Goal: Task Accomplishment & Management: Complete application form

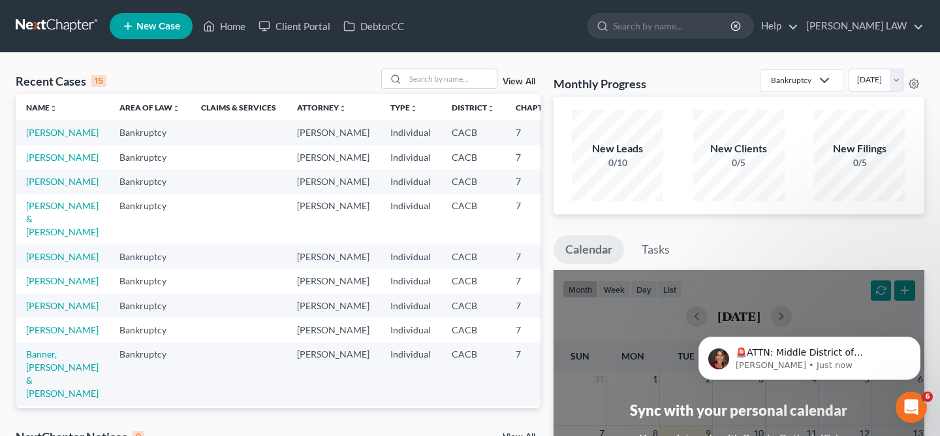
click at [42, 169] on td "[PERSON_NAME]" at bounding box center [62, 157] width 93 height 24
click at [42, 163] on link "[PERSON_NAME]" at bounding box center [62, 157] width 72 height 11
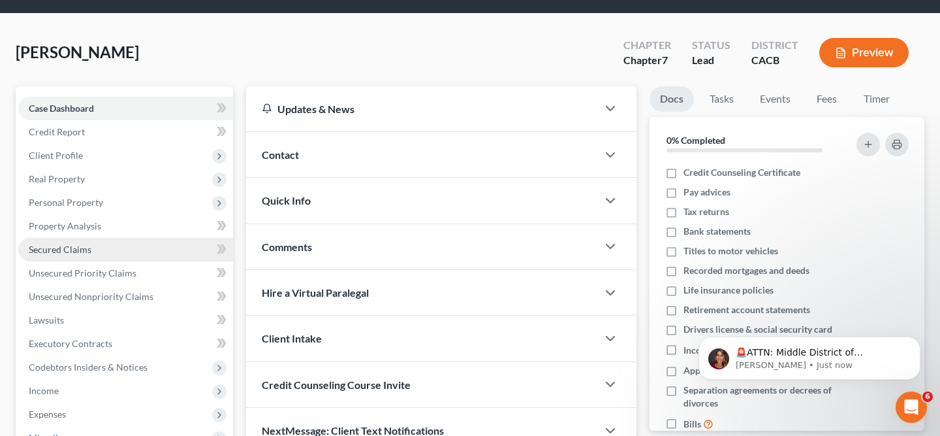
scroll to position [42, 0]
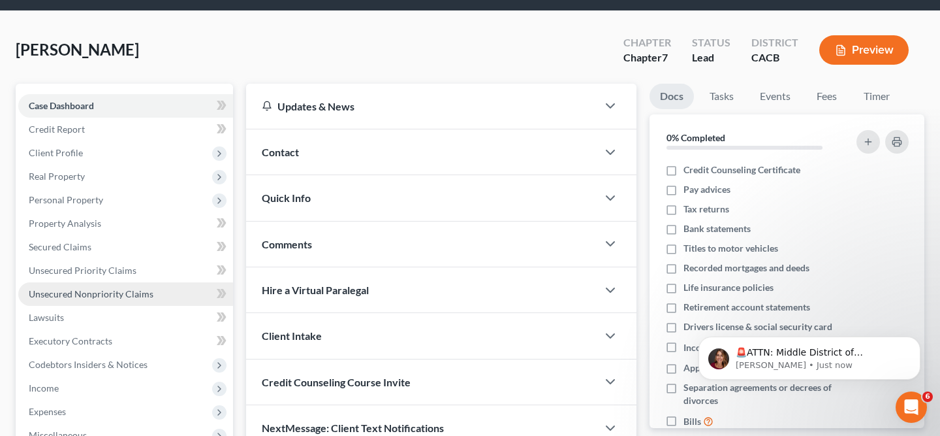
click at [117, 293] on span "Unsecured Nonpriority Claims" at bounding box center [91, 293] width 125 height 11
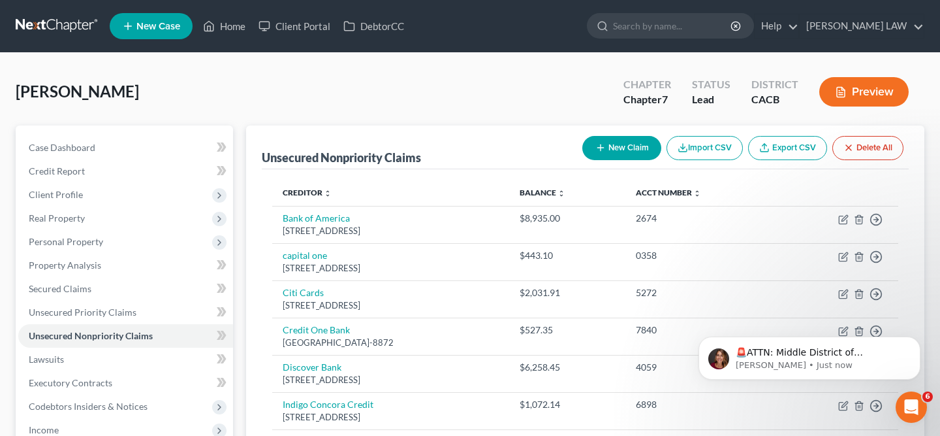
click at [616, 148] on button "New Claim" at bounding box center [622, 148] width 79 height 24
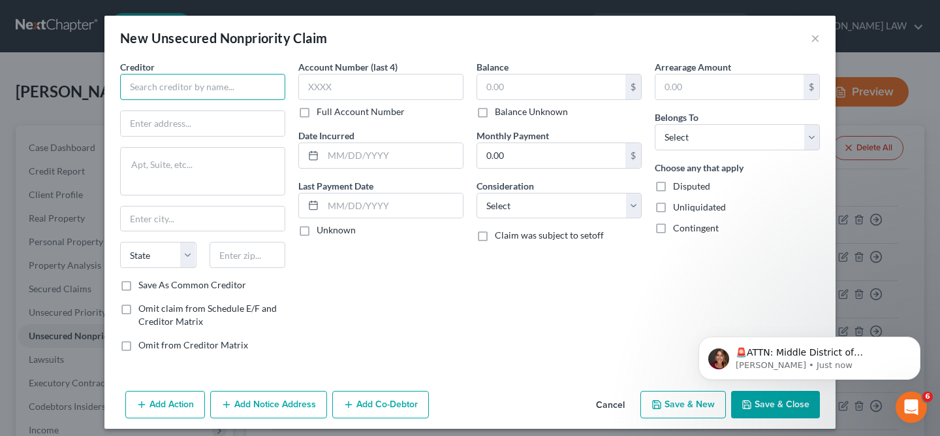
click at [244, 84] on input "text" at bounding box center [202, 87] width 165 height 26
paste input "AFFIRM""
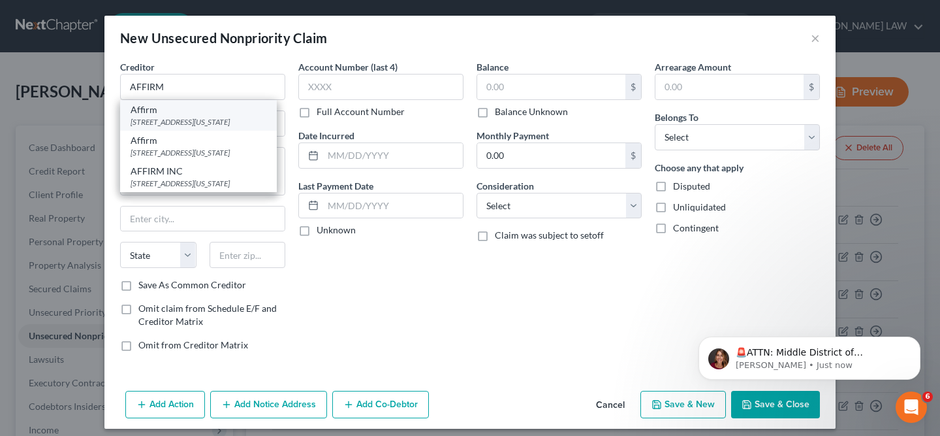
click at [223, 123] on div "650 California S, San Francisco, CA 94108" at bounding box center [199, 121] width 136 height 11
type input "Affirm"
type input "650 California S"
type input "San Francisco"
select select "4"
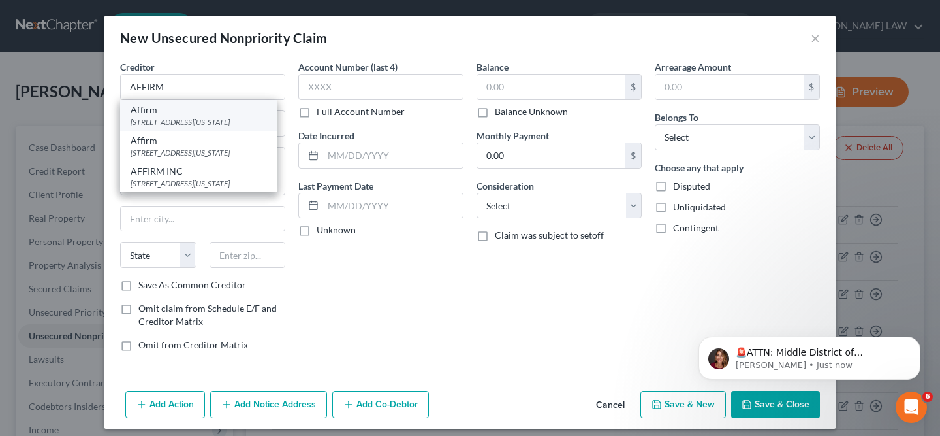
type input "94108"
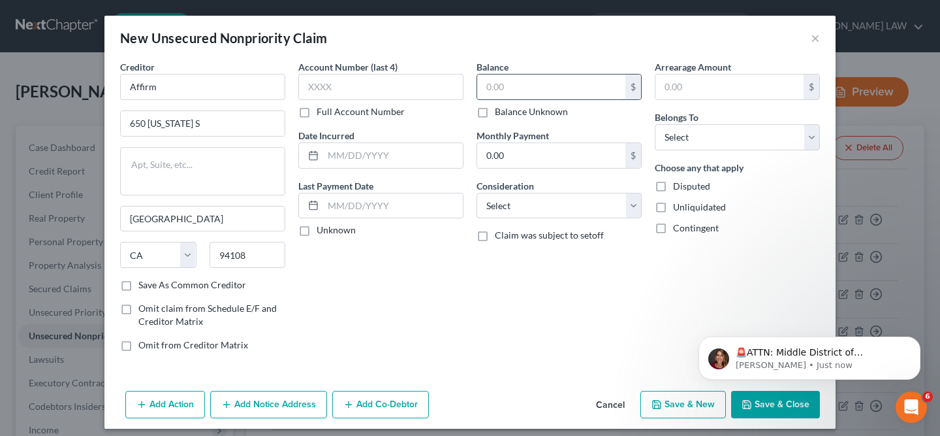
click at [525, 95] on input "text" at bounding box center [551, 86] width 148 height 25
paste input "4284.12."
type input "4284.12."
click at [407, 146] on input "text" at bounding box center [393, 155] width 140 height 25
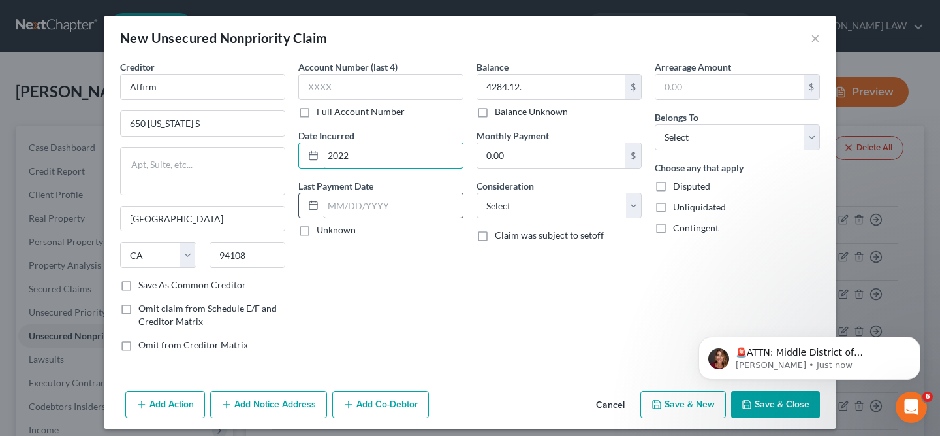
type input "2022"
click at [393, 205] on input "text" at bounding box center [393, 205] width 140 height 25
click at [697, 146] on select "Select Debtor 1 Only Debtor 2 Only Debtor 1 And Debtor 2 Only At Least One Of T…" at bounding box center [737, 137] width 165 height 26
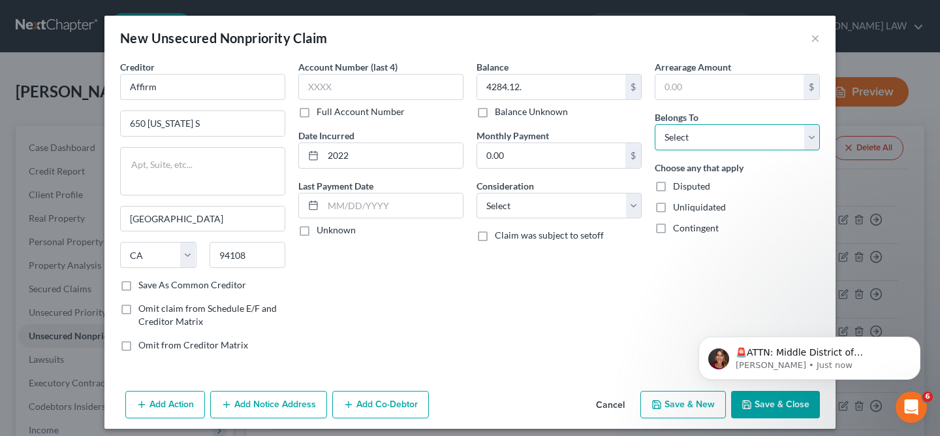
select select "0"
click at [616, 203] on select "Select Cable / Satellite Services Collection Agency Credit Card Debt Debt Couns…" at bounding box center [559, 206] width 165 height 26
select select "14"
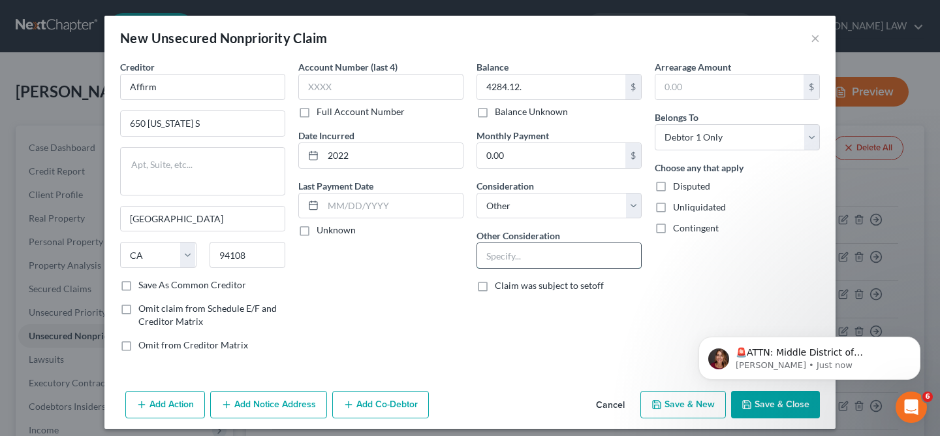
click at [535, 255] on input "text" at bounding box center [559, 255] width 164 height 25
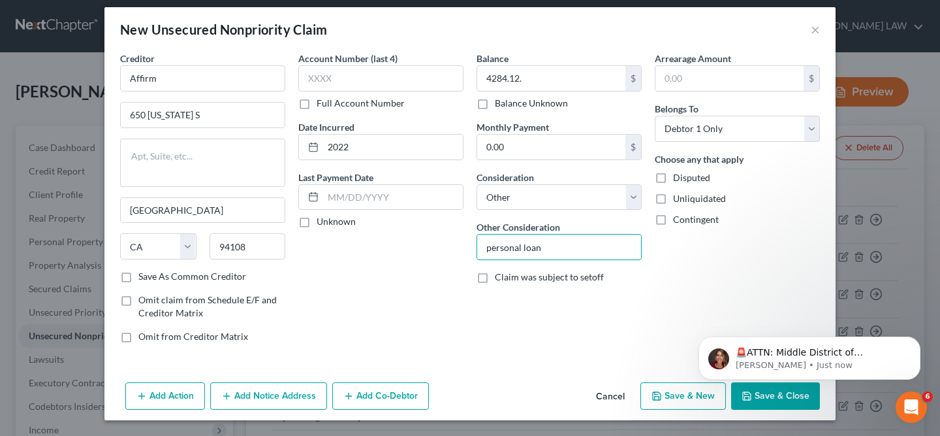
type input "personal loan"
click at [756, 392] on body "🚨ATTN: Middle District of Florida The court has added a new Credit Counseling F…" at bounding box center [809, 354] width 251 height 81
click at [755, 400] on html "🚨ATTN: Middle District of Florida The court has added a new Credit Counseling F…" at bounding box center [809, 354] width 261 height 91
click at [918, 342] on icon "Dismiss notification" at bounding box center [917, 339] width 7 height 7
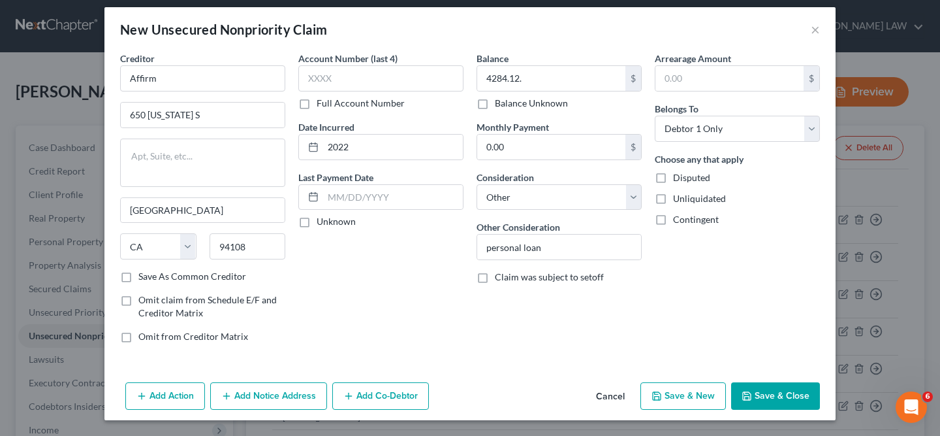
click at [774, 404] on button "Save & Close" at bounding box center [775, 395] width 89 height 27
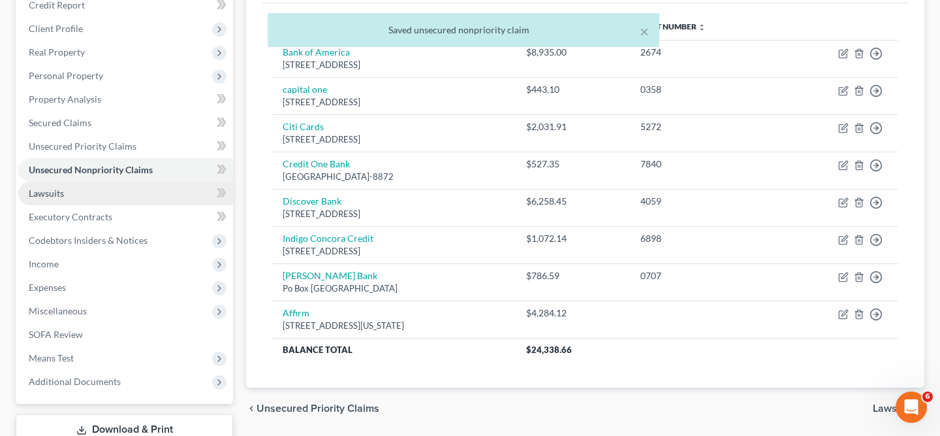
scroll to position [167, 0]
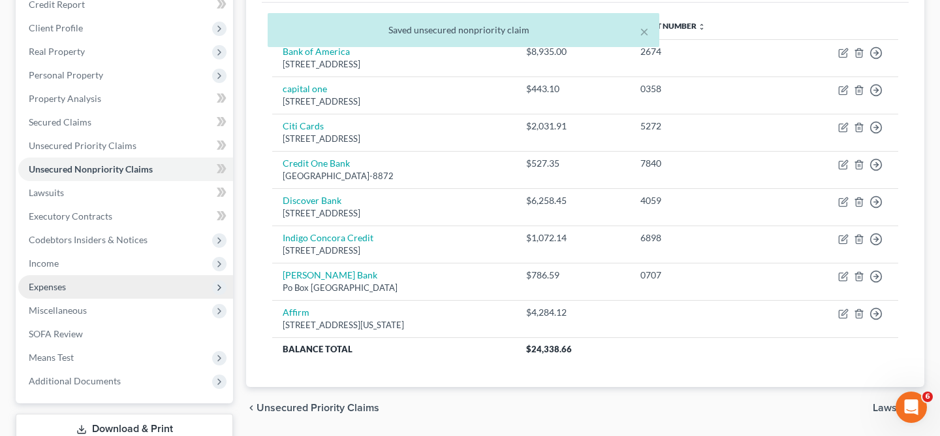
click at [132, 278] on span "Expenses" at bounding box center [125, 287] width 215 height 24
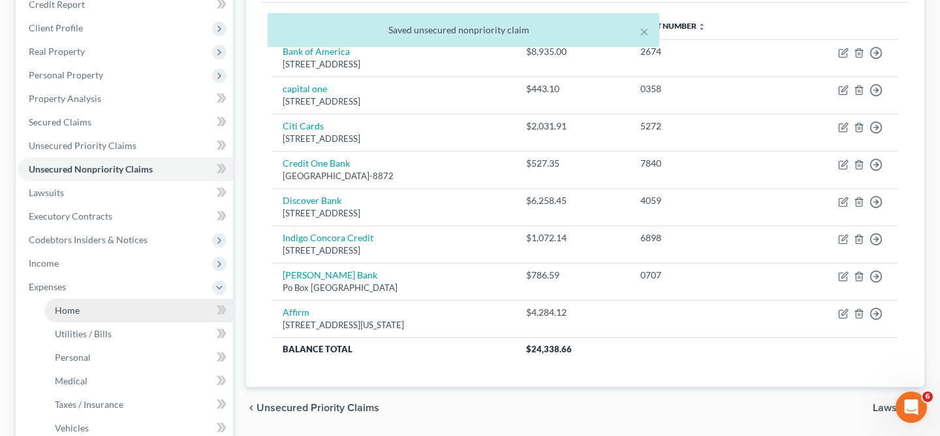
click at [157, 304] on link "Home" at bounding box center [138, 310] width 189 height 24
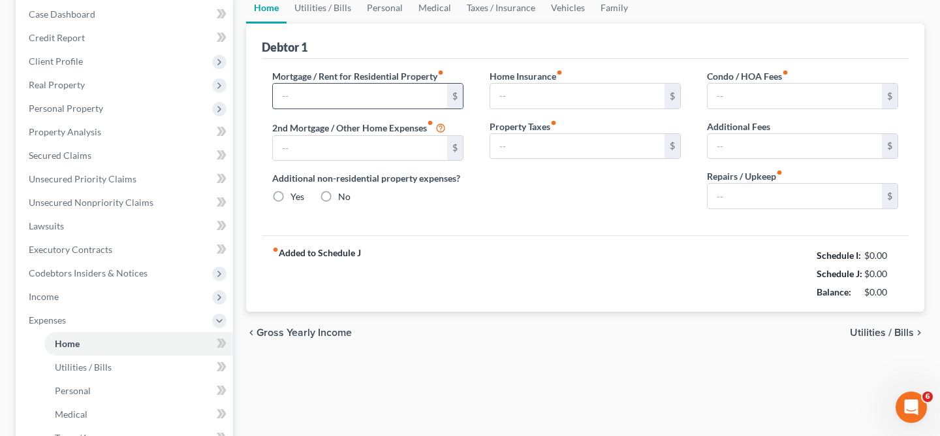
type input "1,300.00"
type input "0.00"
radio input "true"
type input "0.00"
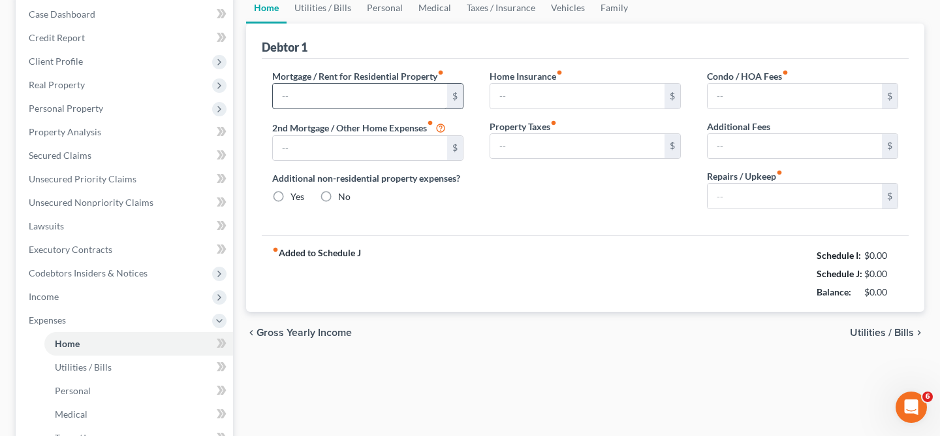
type input "0.00"
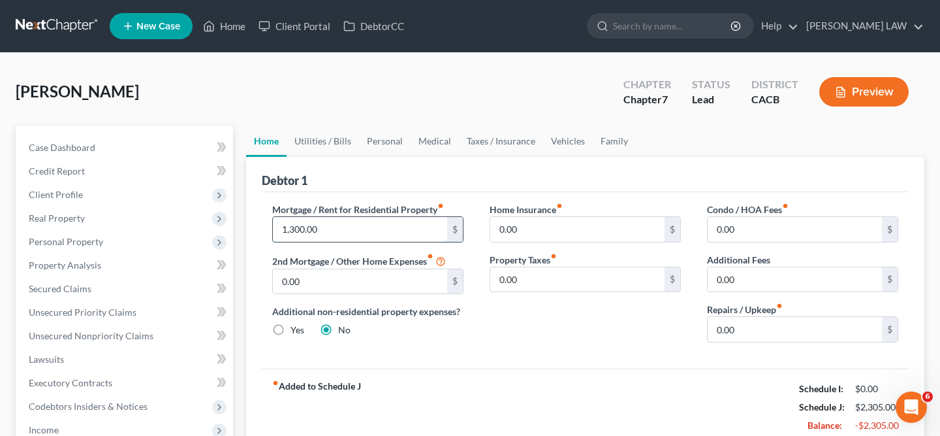
click at [347, 230] on input "1,300.00" at bounding box center [360, 229] width 174 height 25
click at [319, 140] on link "Utilities / Bills" at bounding box center [323, 140] width 72 height 31
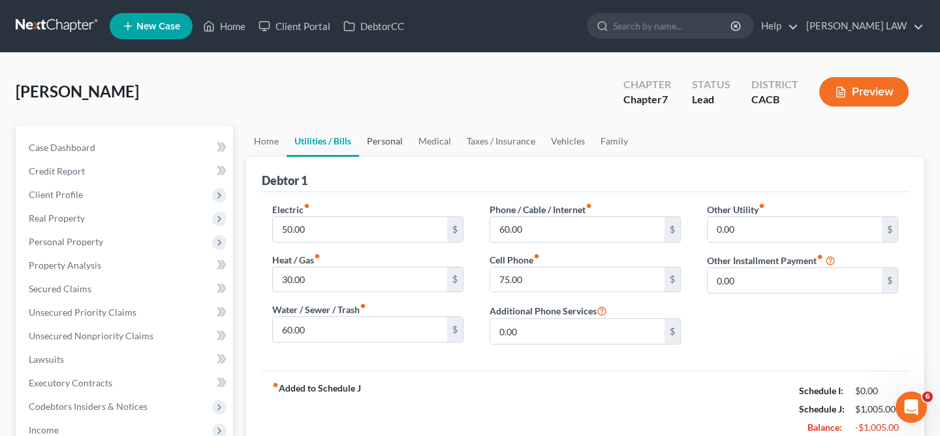
click at [390, 138] on link "Personal" at bounding box center [385, 140] width 52 height 31
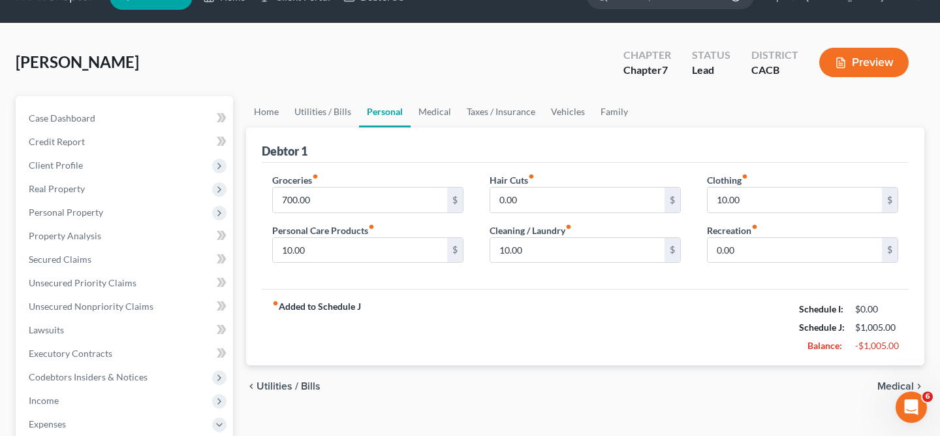
scroll to position [37, 0]
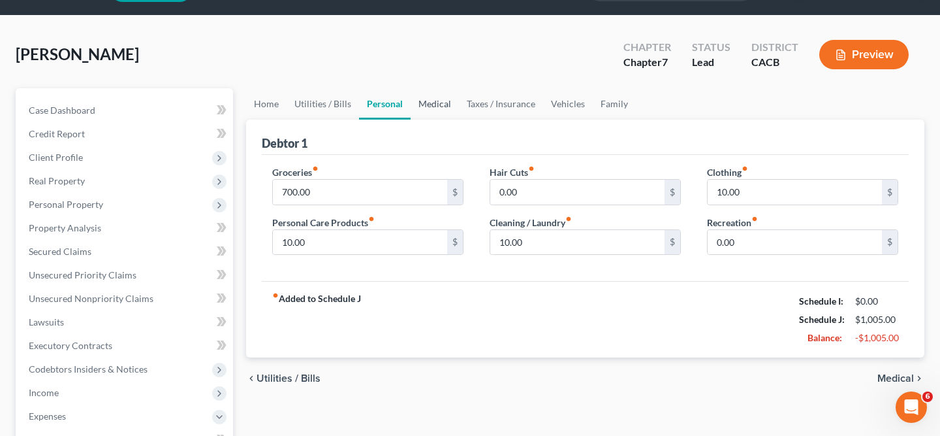
click at [439, 105] on link "Medical" at bounding box center [435, 103] width 48 height 31
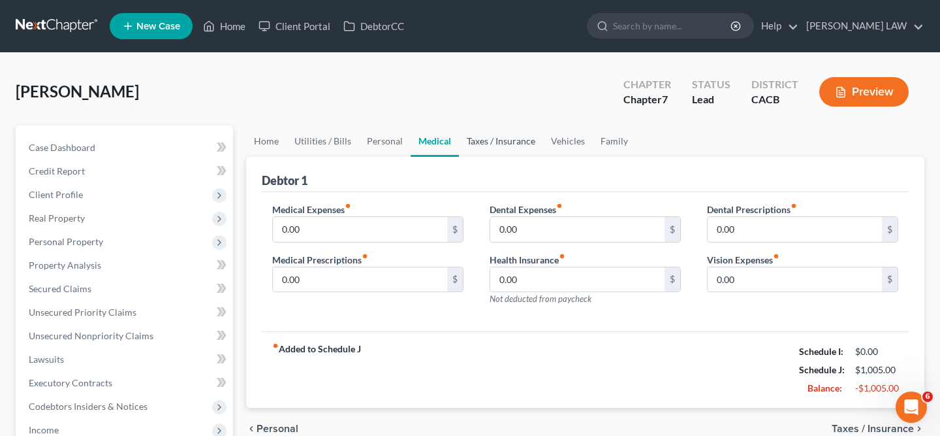
click at [516, 153] on link "Taxes / Insurance" at bounding box center [501, 140] width 84 height 31
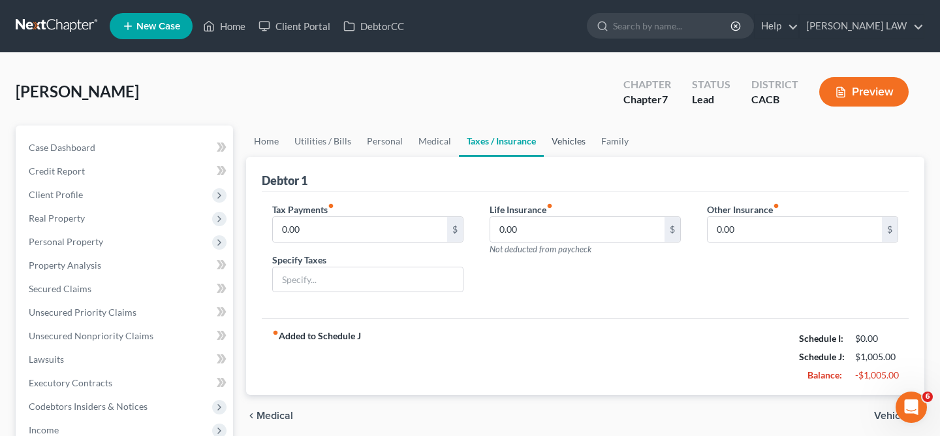
click at [558, 137] on link "Vehicles" at bounding box center [569, 140] width 50 height 31
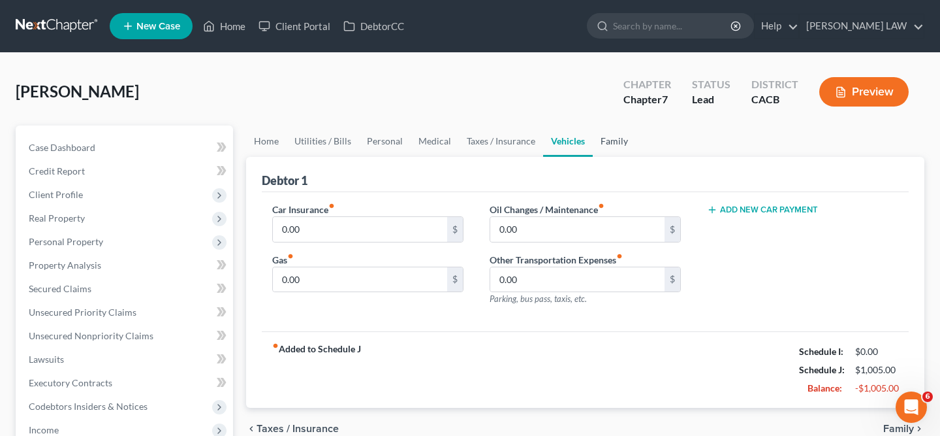
click at [613, 147] on link "Family" at bounding box center [614, 140] width 43 height 31
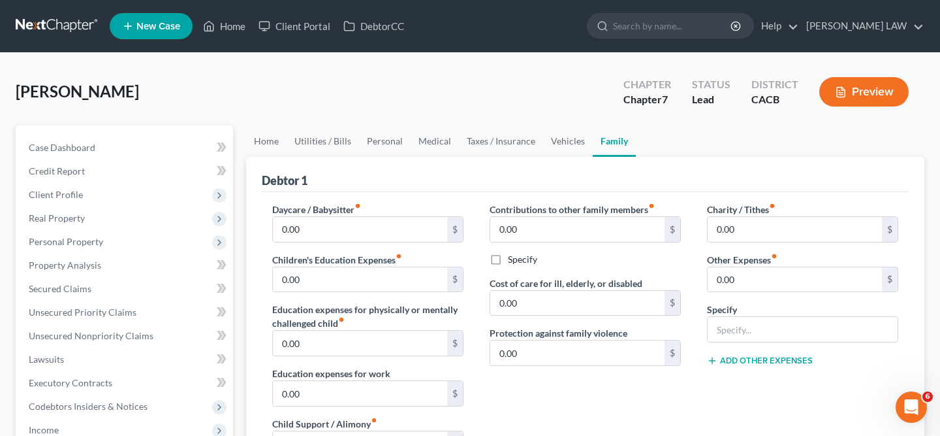
scroll to position [422, 0]
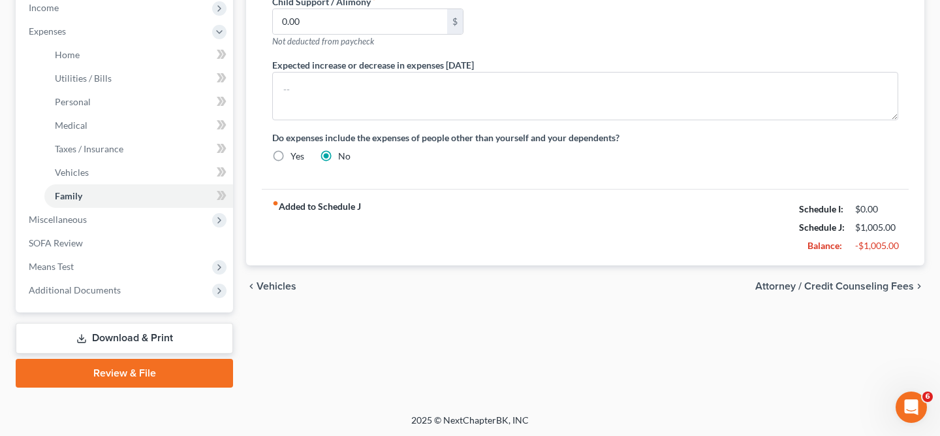
click at [110, 344] on link "Download & Print" at bounding box center [124, 338] width 217 height 31
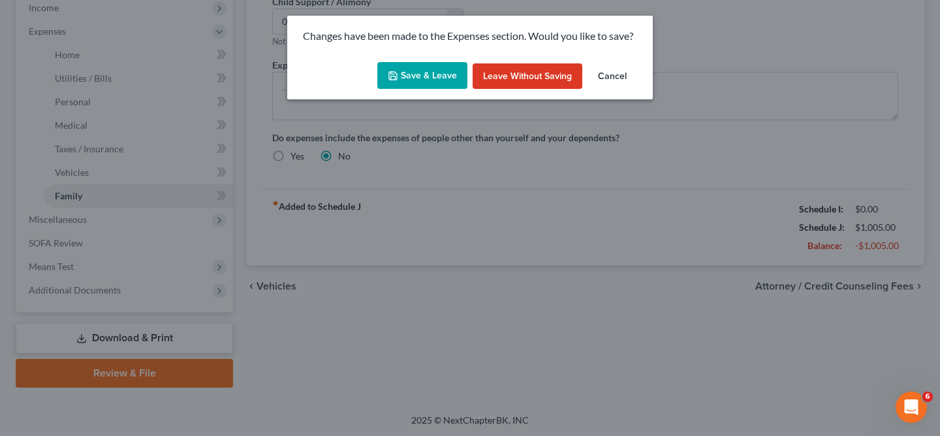
click at [430, 85] on button "Save & Leave" at bounding box center [422, 75] width 90 height 27
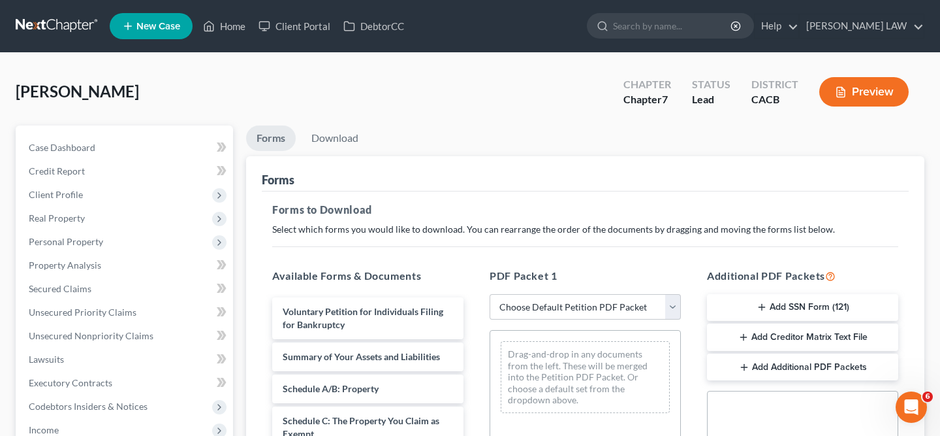
scroll to position [182, 0]
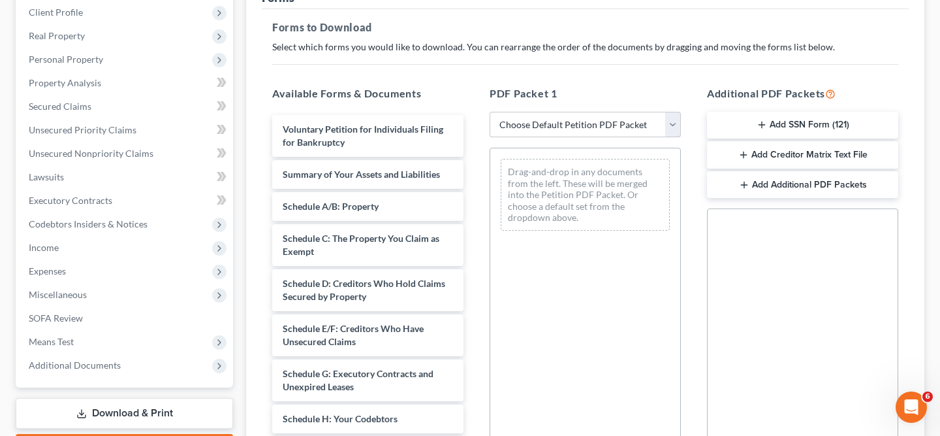
click at [547, 115] on select "Choose Default Petition PDF Packet Complete Bankruptcy Petition (all forms and …" at bounding box center [585, 125] width 191 height 26
select select "0"
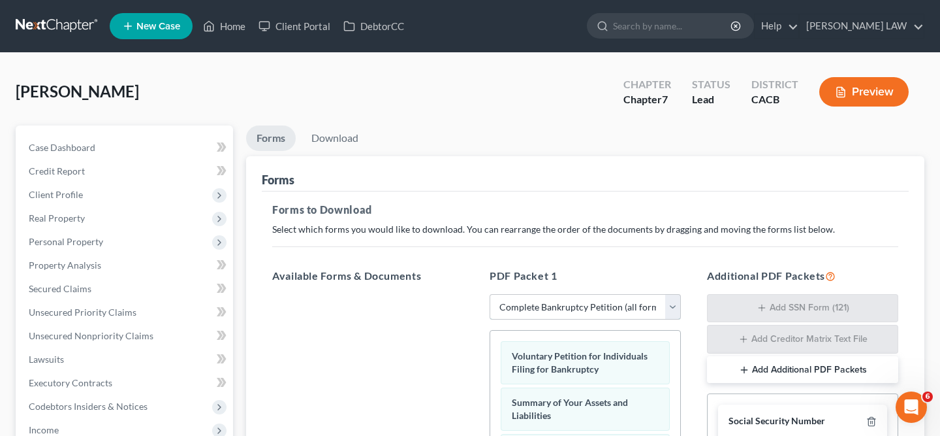
scroll to position [372, 0]
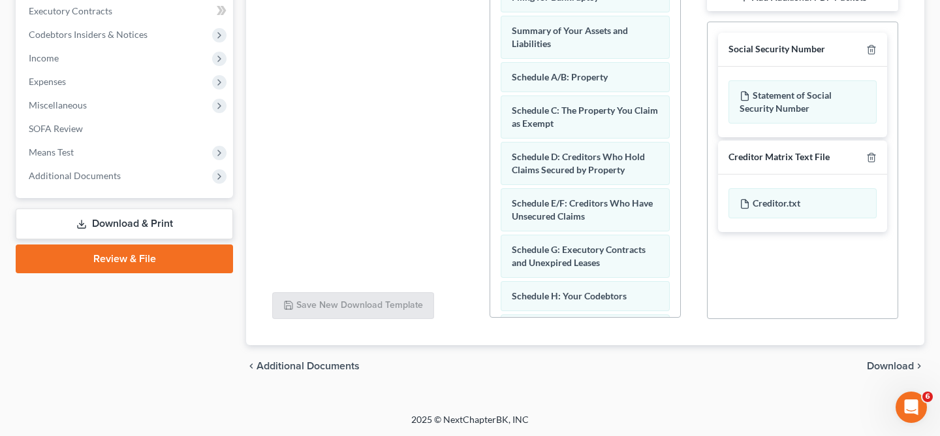
click at [886, 67] on div "Statement of Social Security Number" at bounding box center [802, 102] width 169 height 71
click at [871, 51] on line "button" at bounding box center [871, 51] width 0 height 3
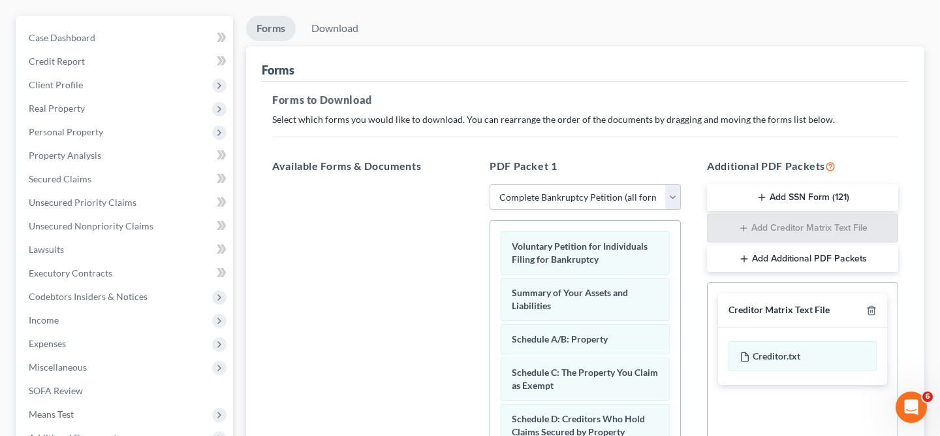
scroll to position [0, 0]
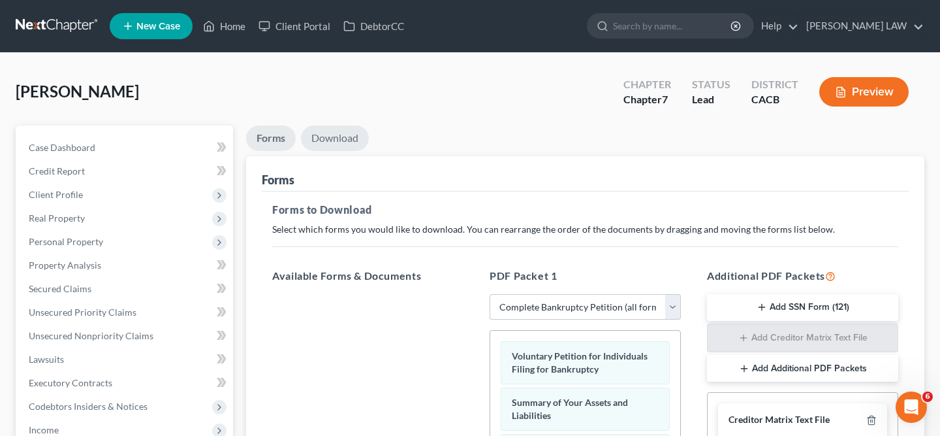
click at [338, 138] on link "Download" at bounding box center [335, 137] width 68 height 25
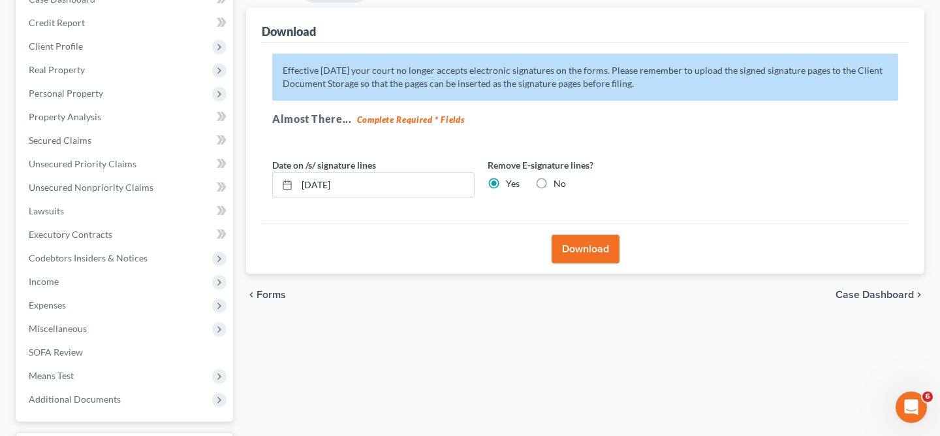
scroll to position [136, 0]
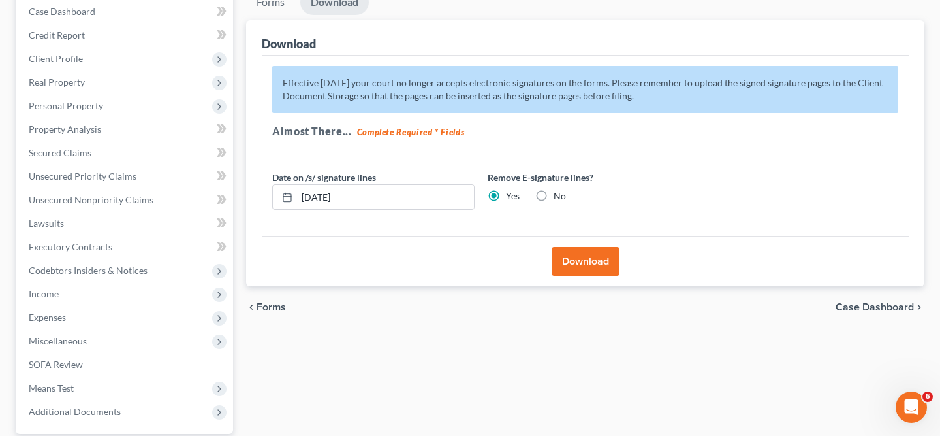
click at [581, 263] on button "Download" at bounding box center [586, 261] width 68 height 29
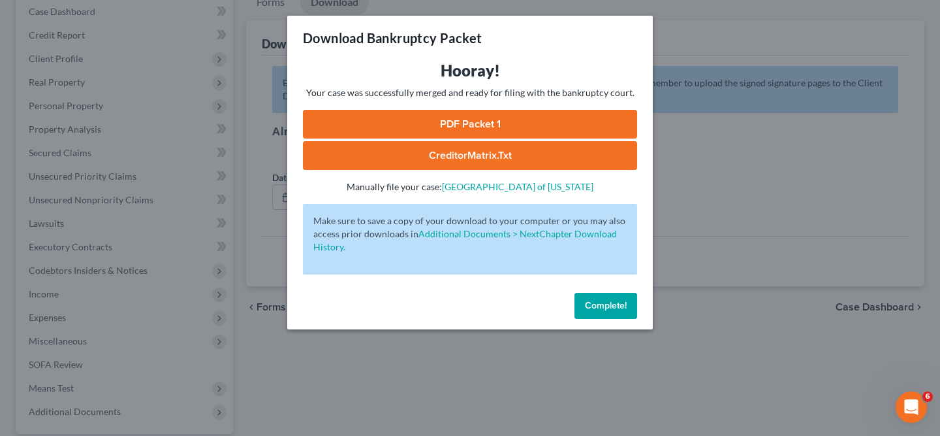
click at [466, 123] on link "PDF Packet 1" at bounding box center [470, 124] width 334 height 29
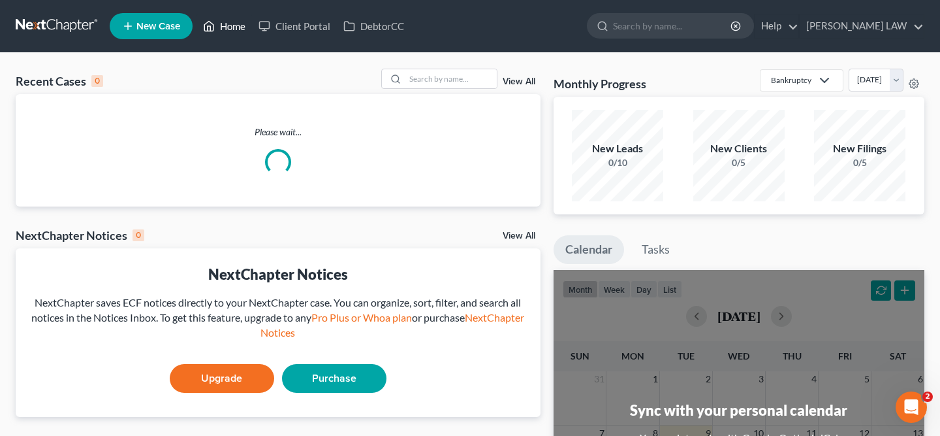
click at [219, 23] on link "Home" at bounding box center [225, 26] width 56 height 24
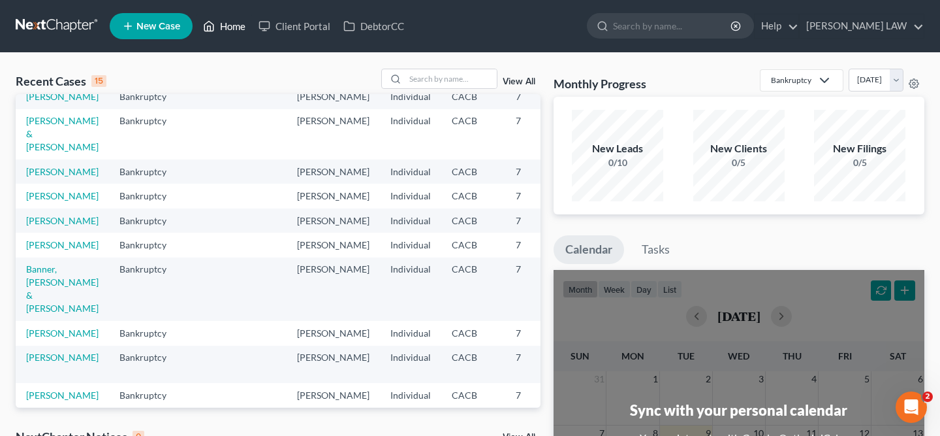
scroll to position [181, 0]
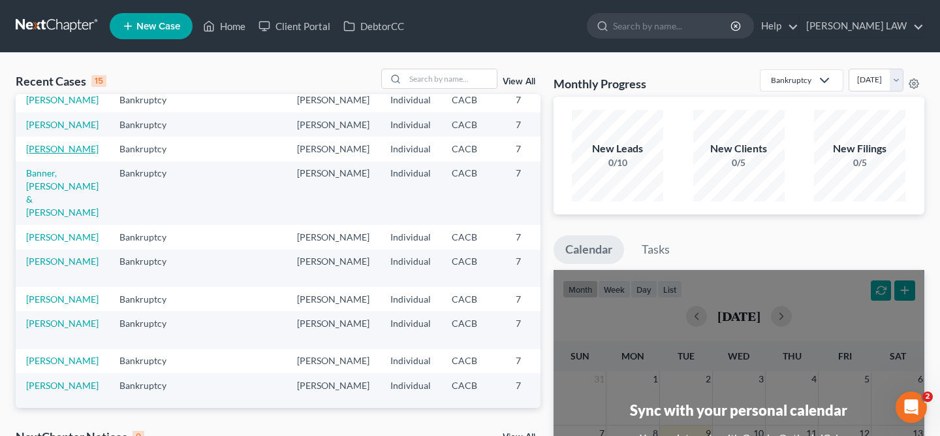
click at [43, 154] on link "[PERSON_NAME]" at bounding box center [62, 148] width 72 height 11
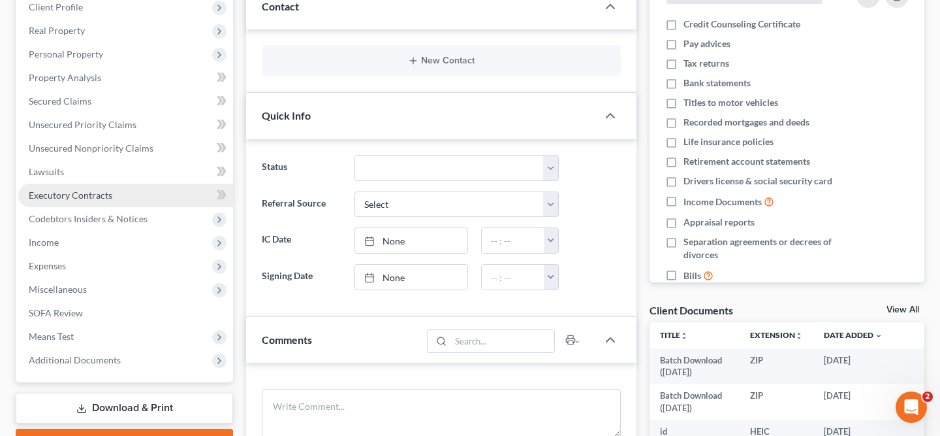
scroll to position [212, 0]
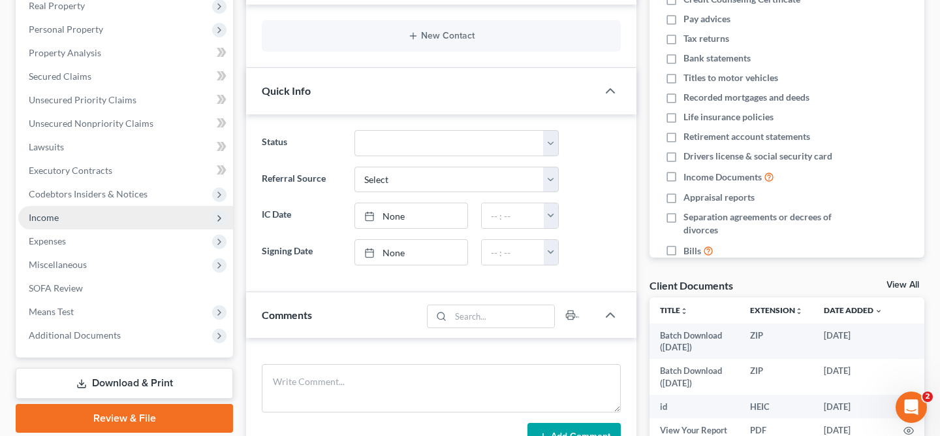
click at [152, 219] on span "Income" at bounding box center [125, 218] width 215 height 24
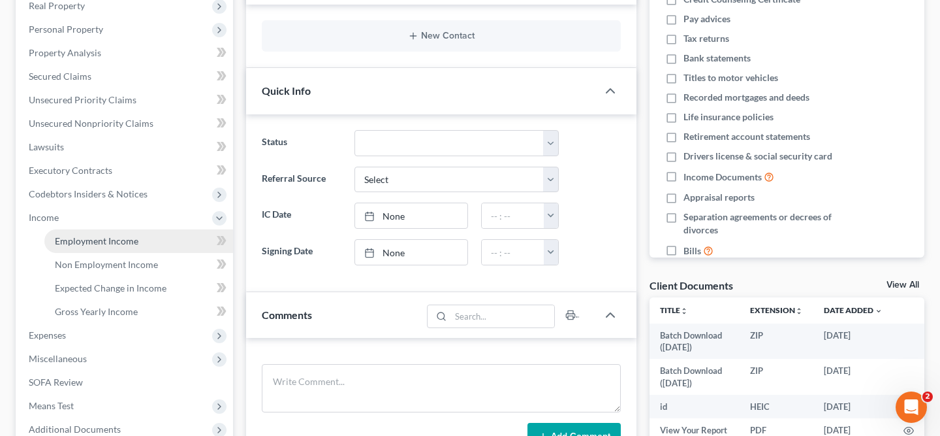
click at [143, 246] on link "Employment Income" at bounding box center [138, 241] width 189 height 24
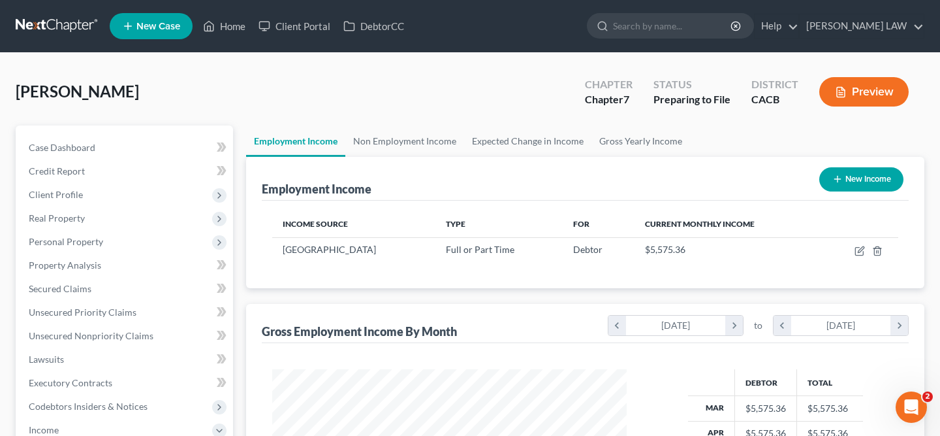
scroll to position [234, 380]
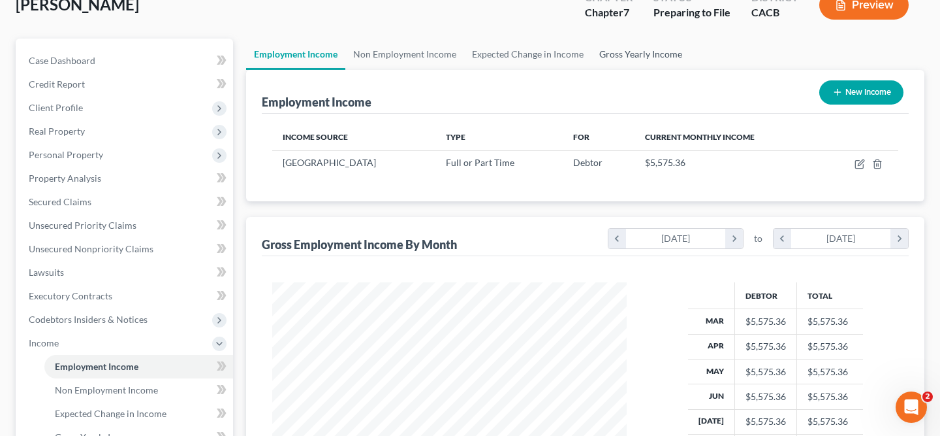
click at [648, 52] on link "Gross Yearly Income" at bounding box center [641, 54] width 99 height 31
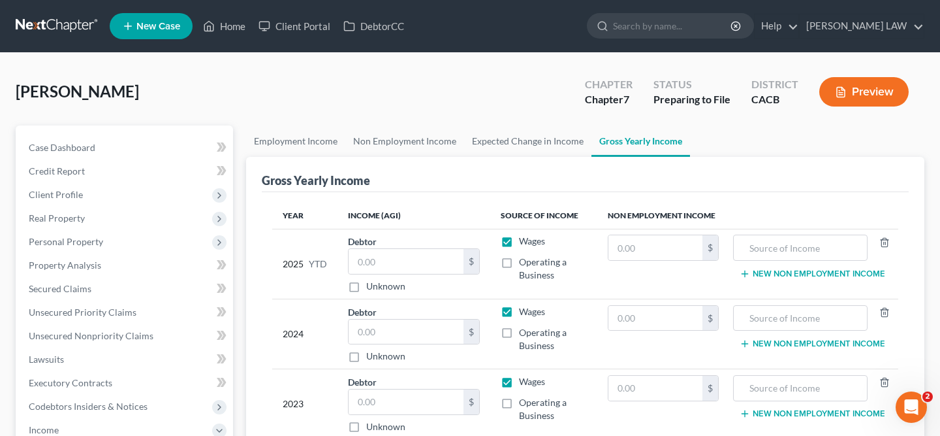
scroll to position [63, 0]
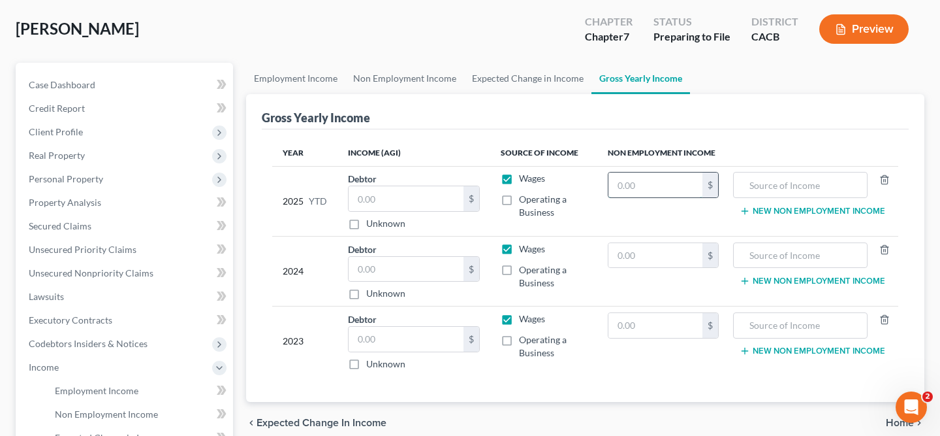
click at [647, 188] on input "text" at bounding box center [656, 184] width 94 height 25
click at [389, 272] on input "text" at bounding box center [406, 269] width 115 height 25
type input "60,360"
click at [652, 246] on input "text" at bounding box center [656, 255] width 94 height 25
click at [803, 243] on input "text" at bounding box center [801, 255] width 120 height 25
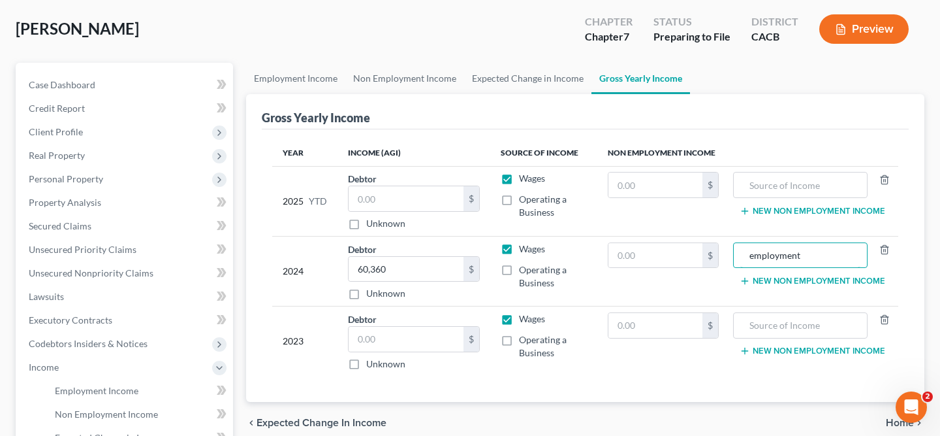
type input "employment"
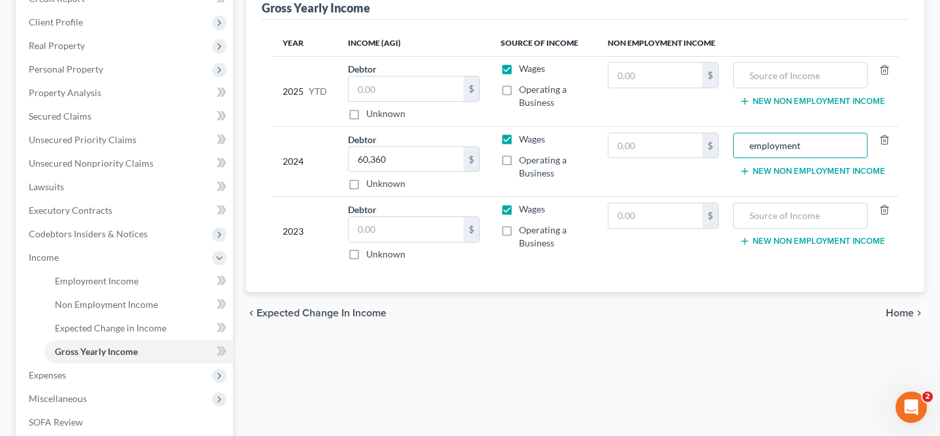
scroll to position [199, 0]
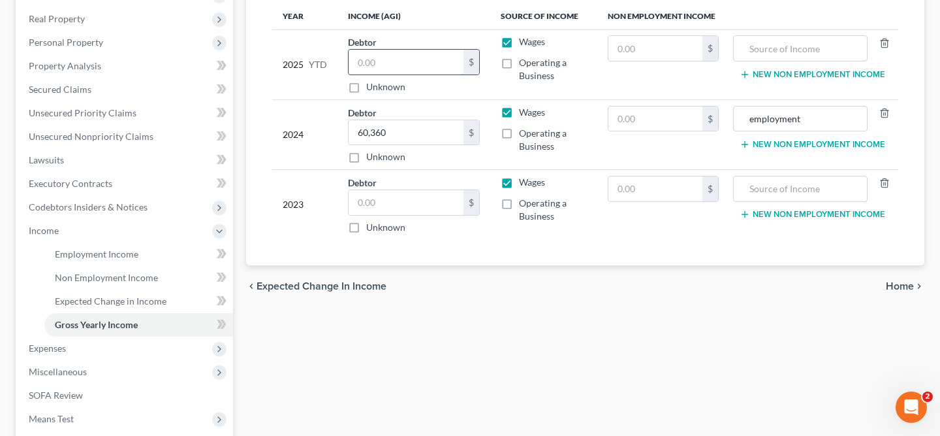
click at [400, 61] on input "text" at bounding box center [406, 62] width 115 height 25
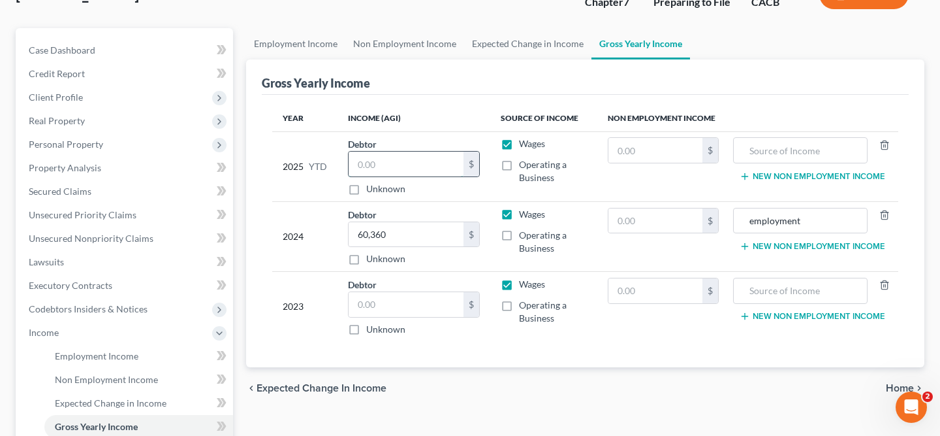
scroll to position [90, 0]
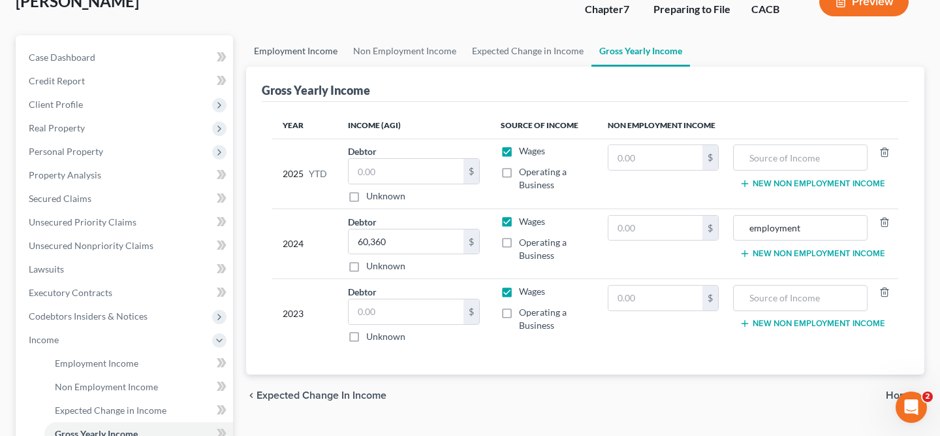
click at [321, 53] on link "Employment Income" at bounding box center [295, 50] width 99 height 31
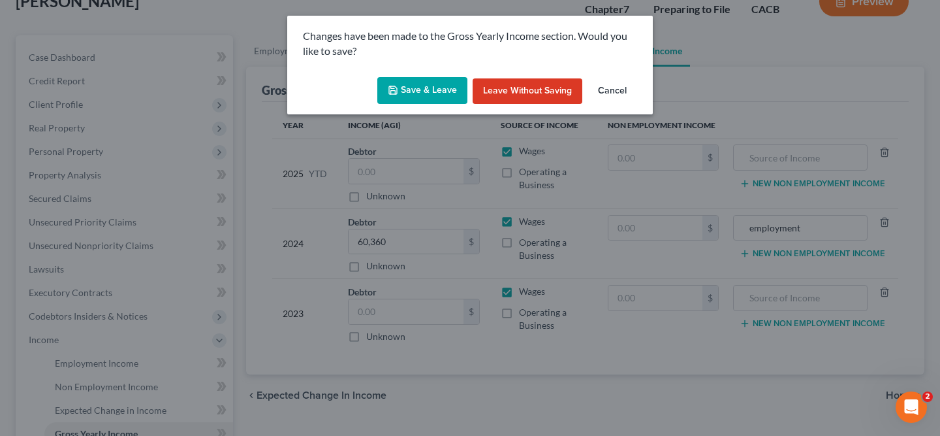
click at [424, 93] on button "Save & Leave" at bounding box center [422, 90] width 90 height 27
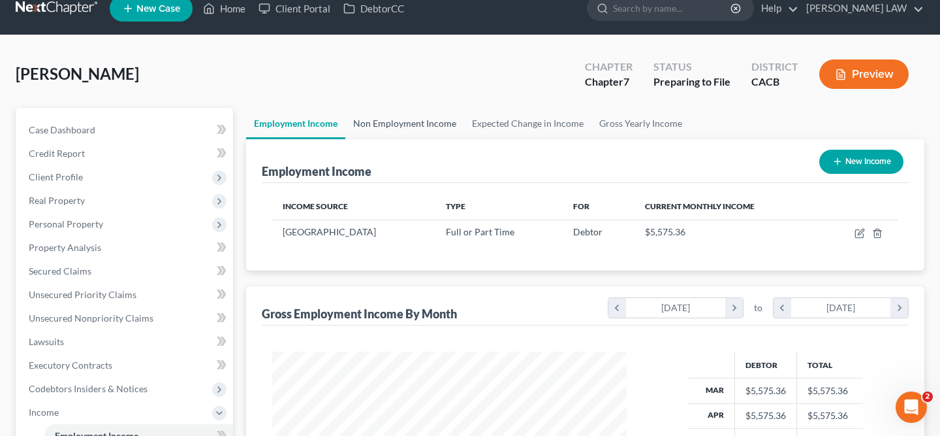
scroll to position [24, 0]
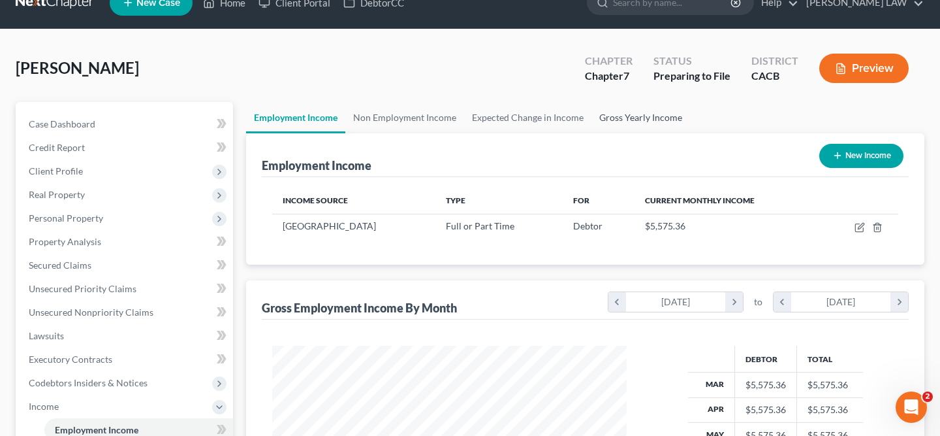
click at [650, 116] on link "Gross Yearly Income" at bounding box center [641, 117] width 99 height 31
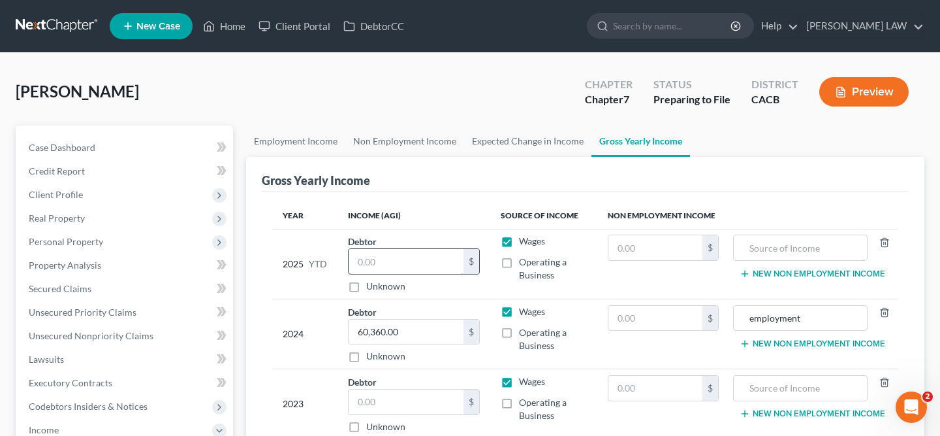
click at [449, 262] on input "text" at bounding box center [406, 261] width 115 height 25
type input "49,500"
click at [780, 245] on input "text" at bounding box center [801, 247] width 120 height 25
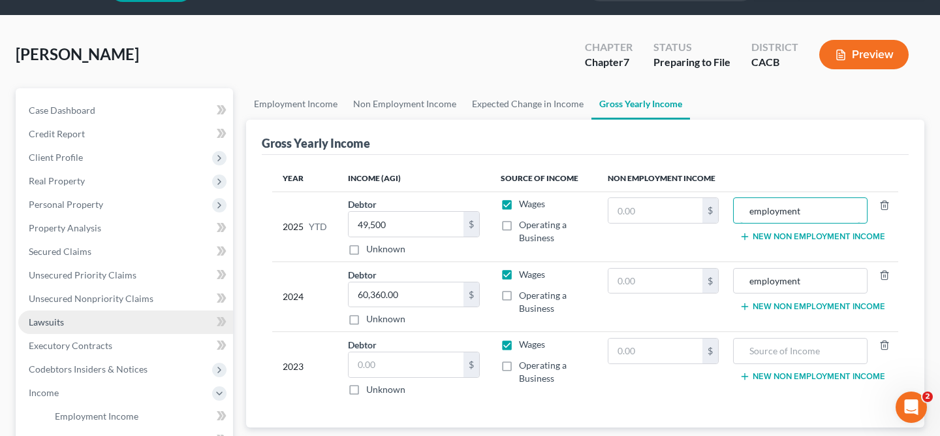
scroll to position [54, 0]
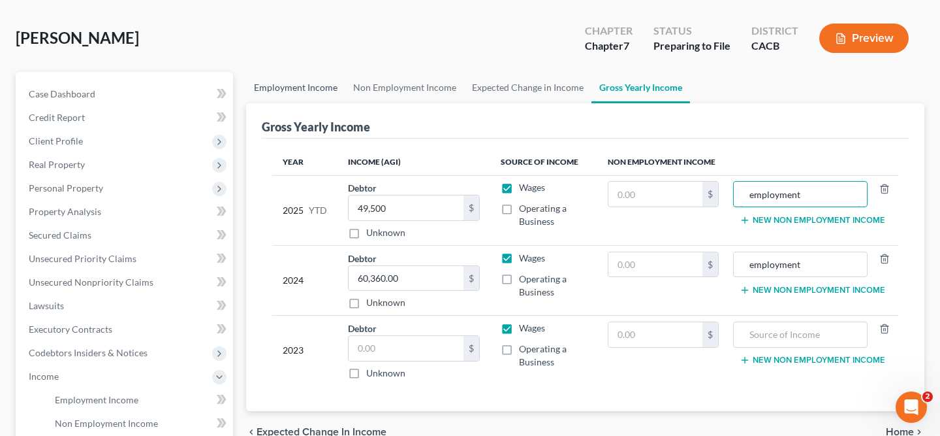
type input "employment"
click at [307, 84] on link "Employment Income" at bounding box center [295, 87] width 99 height 31
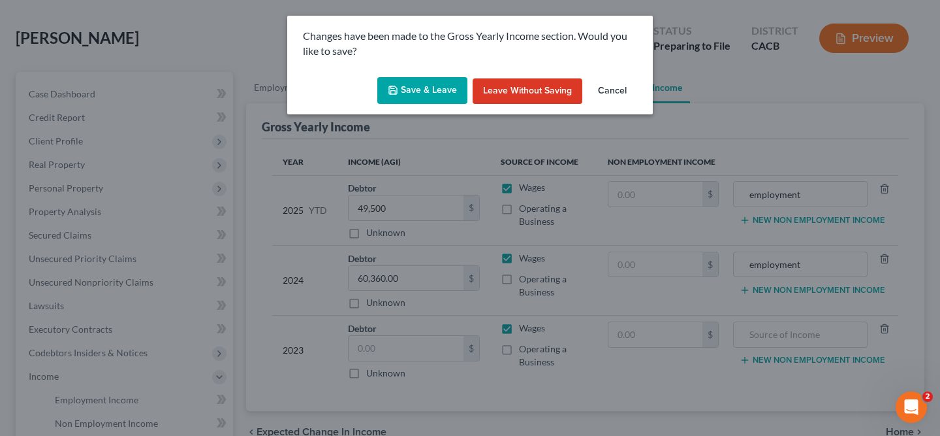
click at [432, 93] on button "Save & Leave" at bounding box center [422, 90] width 90 height 27
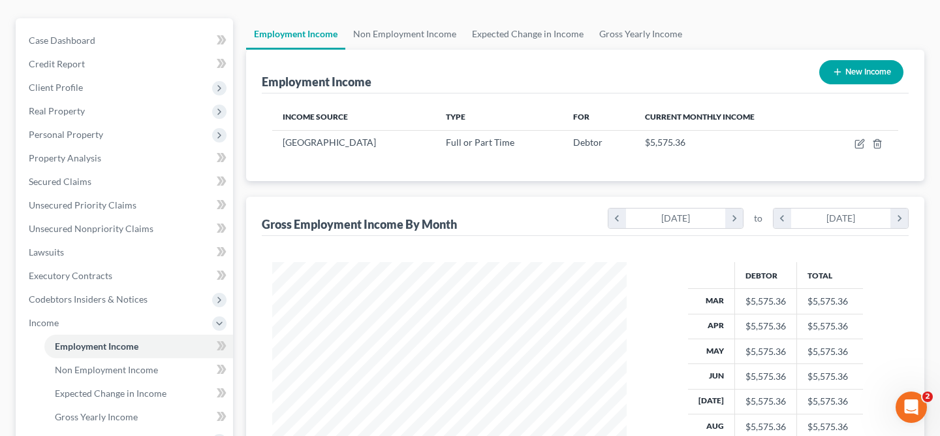
scroll to position [106, 0]
click at [145, 96] on span "Client Profile" at bounding box center [125, 88] width 215 height 24
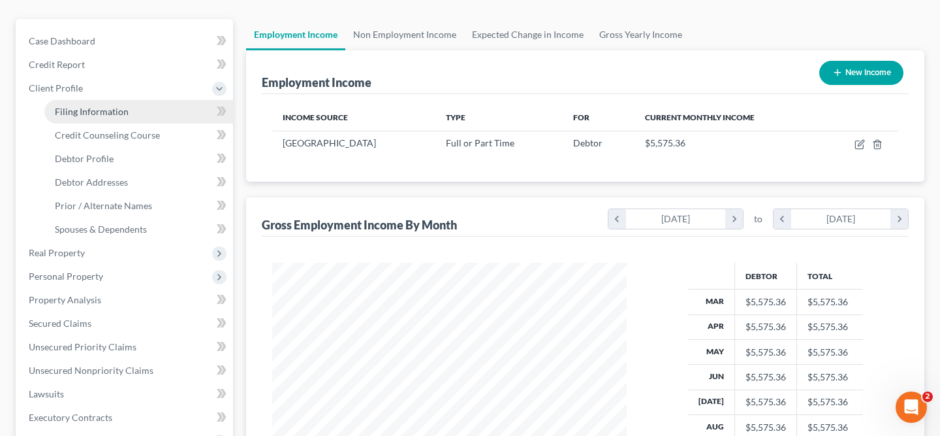
click at [142, 116] on link "Filing Information" at bounding box center [138, 112] width 189 height 24
select select "1"
select select "0"
select select "4"
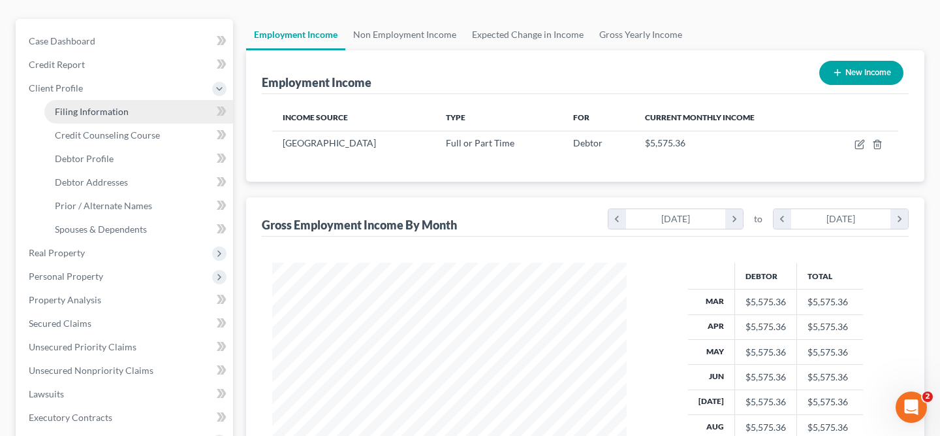
select select "0"
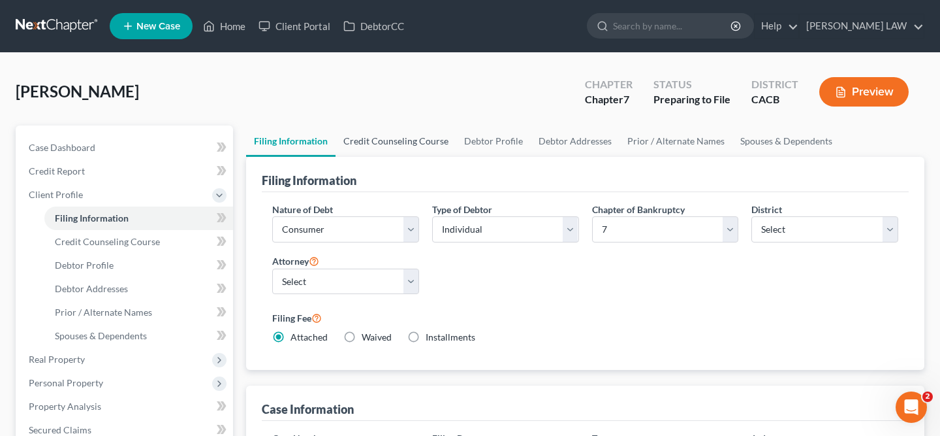
click at [381, 141] on link "Credit Counseling Course" at bounding box center [396, 140] width 121 height 31
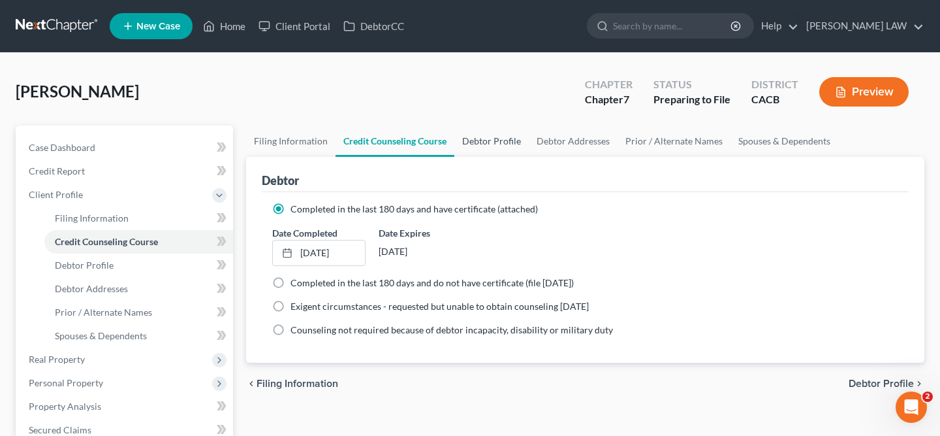
click at [497, 140] on link "Debtor Profile" at bounding box center [492, 140] width 74 height 31
select select "0"
select select "2"
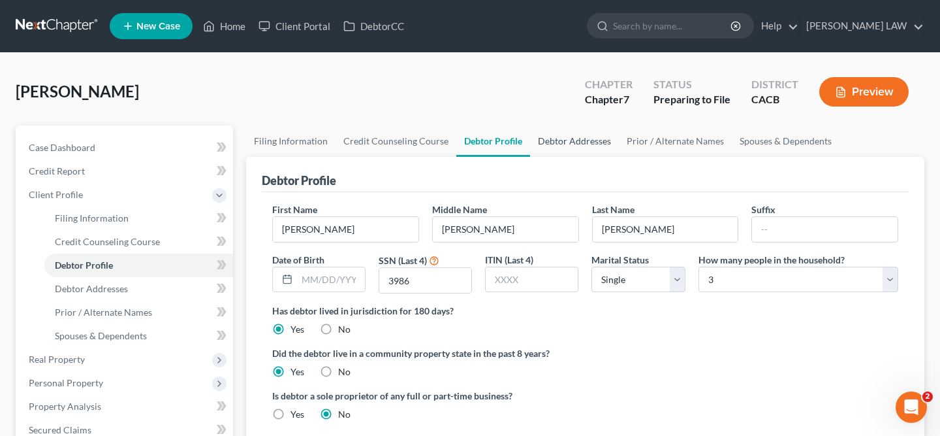
click at [566, 148] on link "Debtor Addresses" at bounding box center [574, 140] width 89 height 31
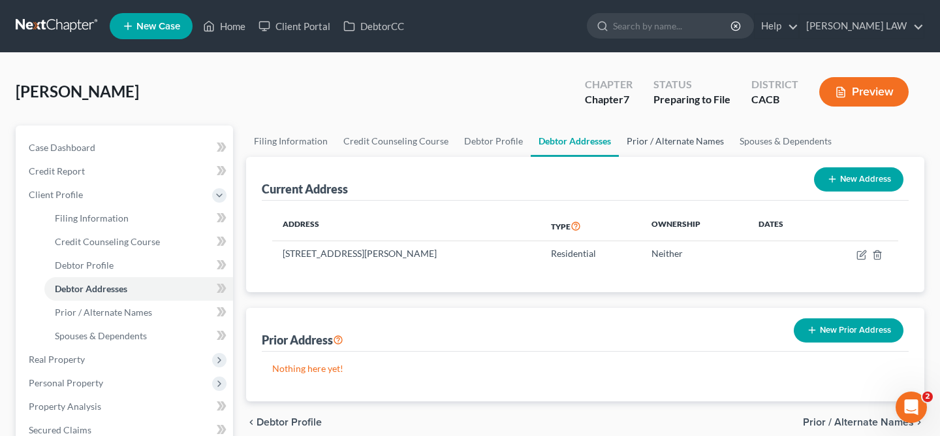
click at [648, 146] on link "Prior / Alternate Names" at bounding box center [675, 140] width 113 height 31
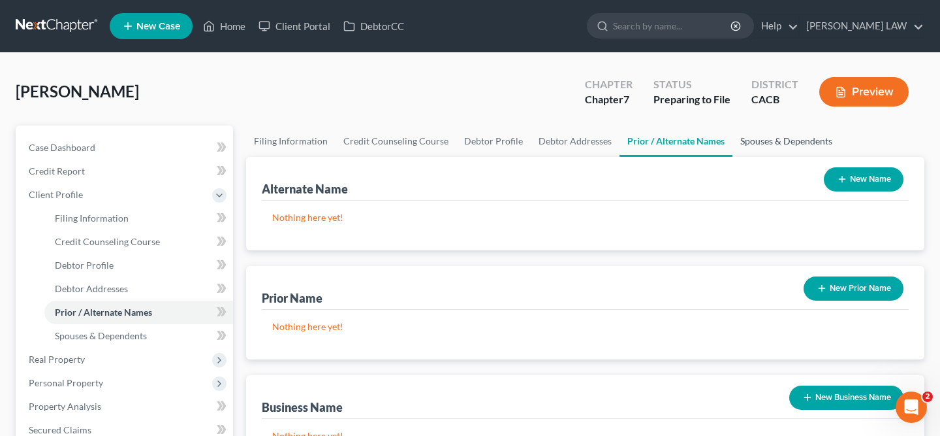
click at [749, 142] on link "Spouses & Dependents" at bounding box center [787, 140] width 108 height 31
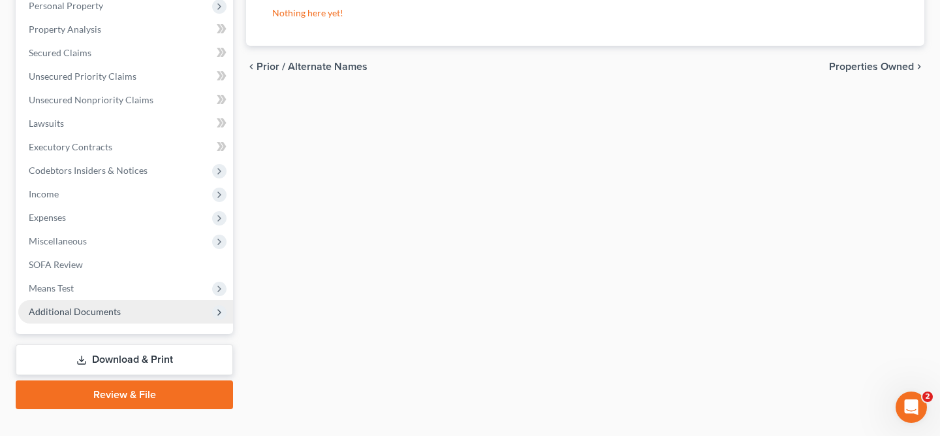
scroll to position [353, 0]
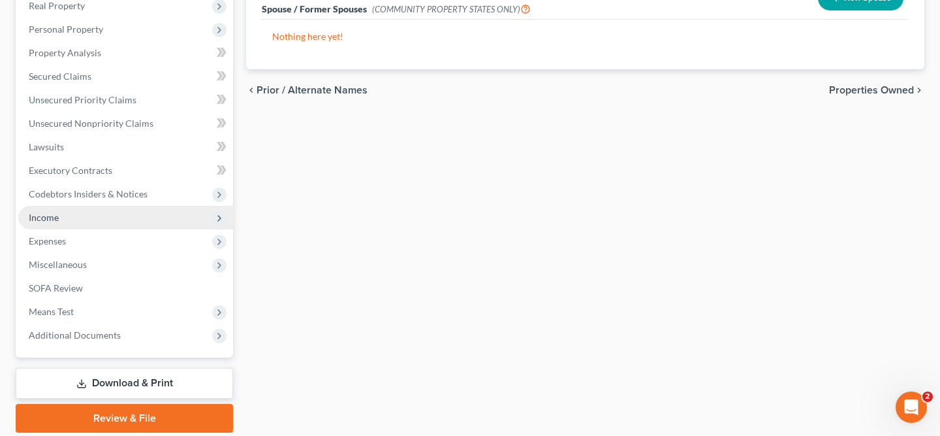
click at [140, 221] on span "Income" at bounding box center [125, 218] width 215 height 24
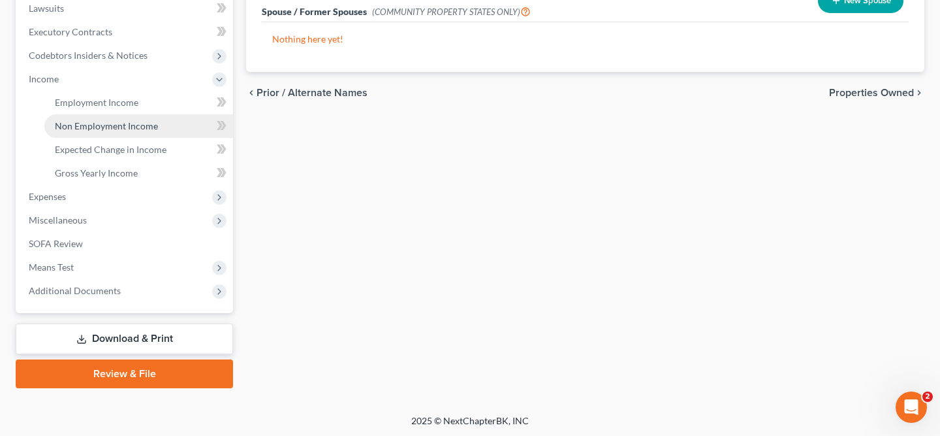
scroll to position [351, 0]
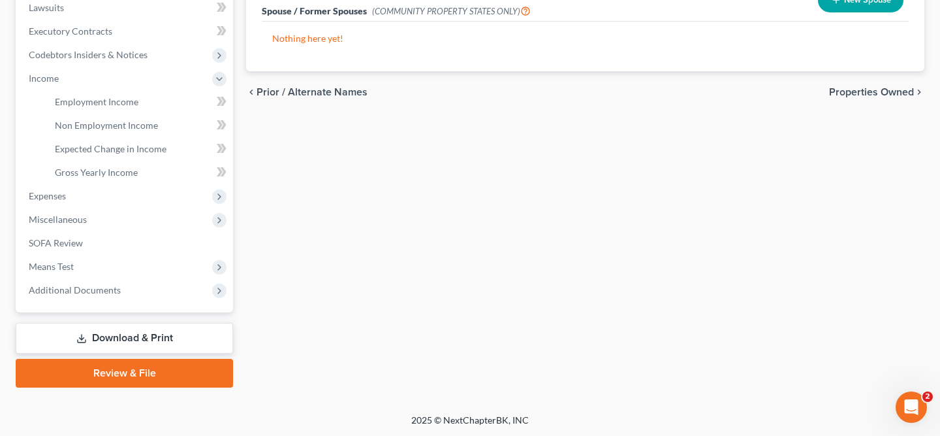
click at [165, 370] on link "Review & File" at bounding box center [124, 373] width 217 height 29
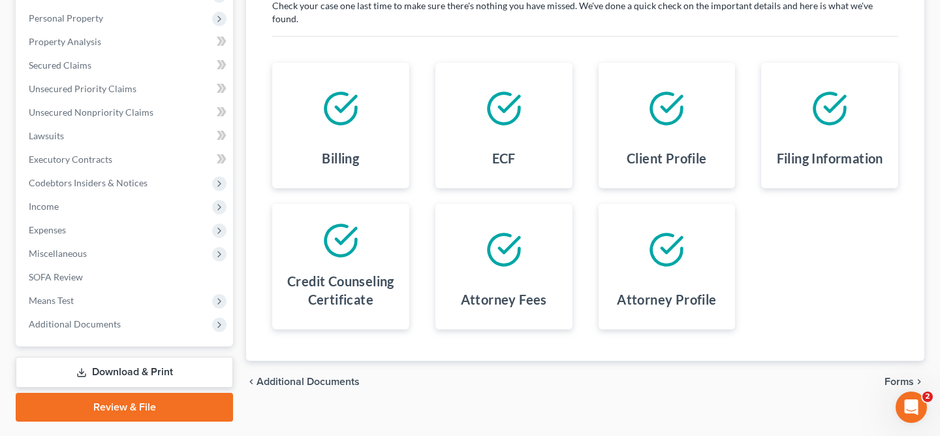
scroll to position [257, 0]
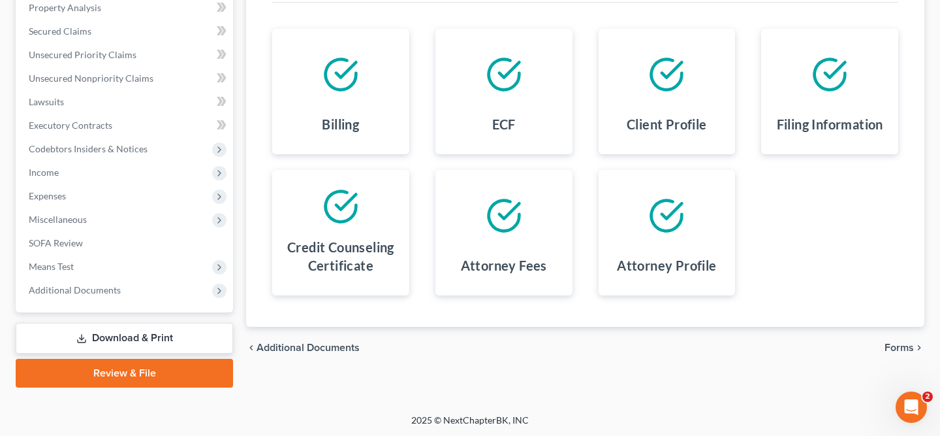
click at [170, 332] on link "Download & Print" at bounding box center [124, 338] width 217 height 31
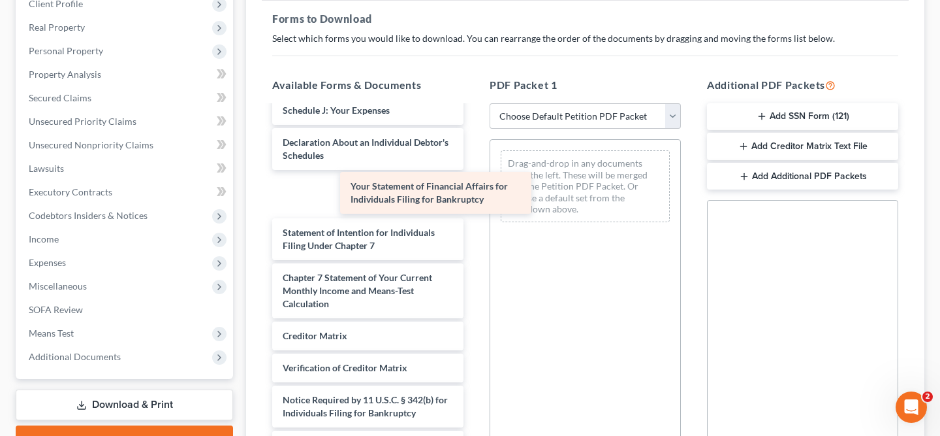
scroll to position [972, 0]
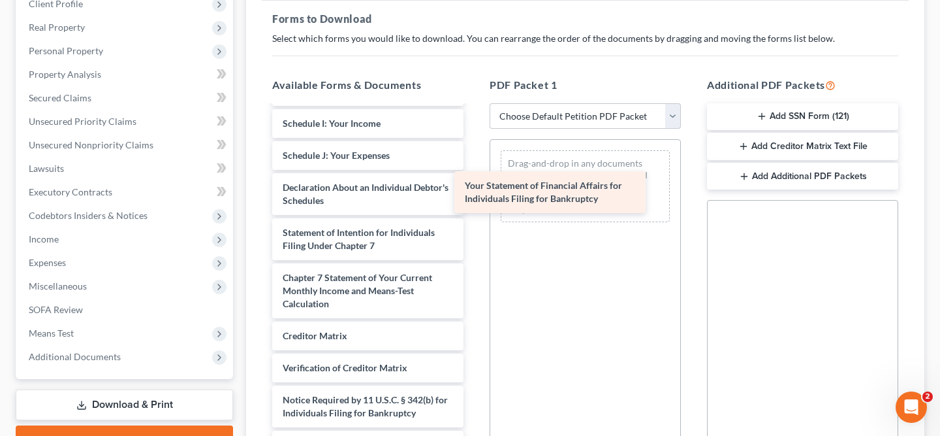
drag, startPoint x: 388, startPoint y: 197, endPoint x: 570, endPoint y: 196, distance: 182.2
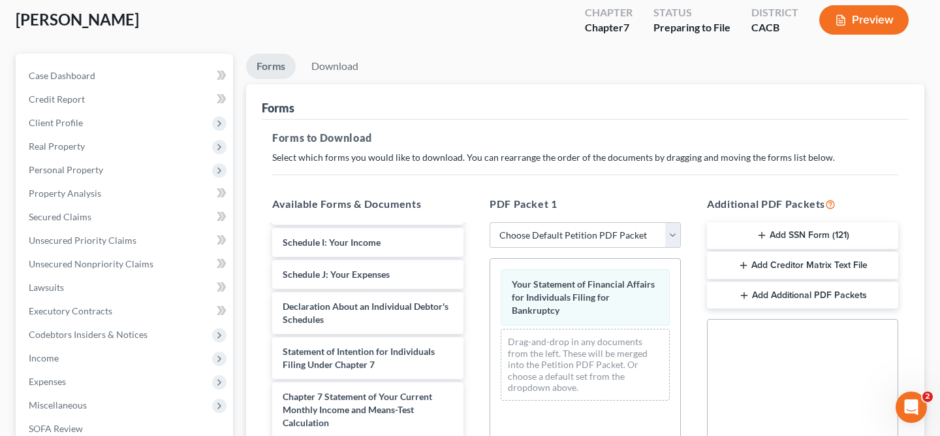
scroll to position [0, 0]
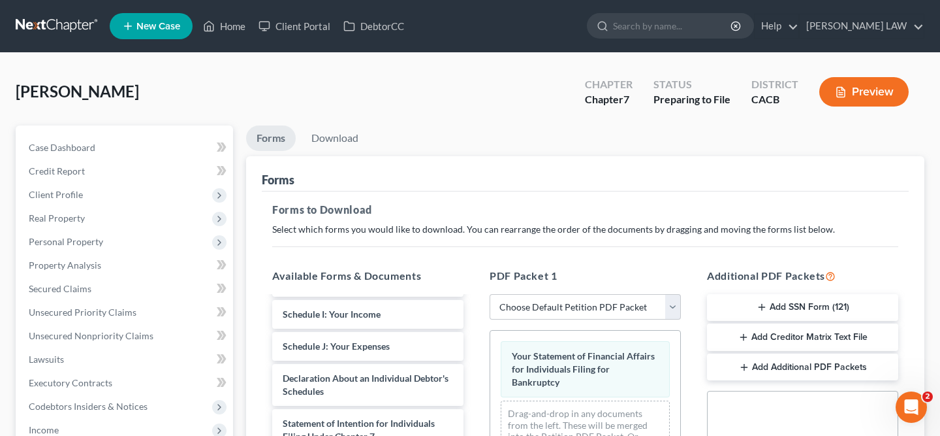
click at [884, 90] on button "Preview" at bounding box center [864, 91] width 89 height 29
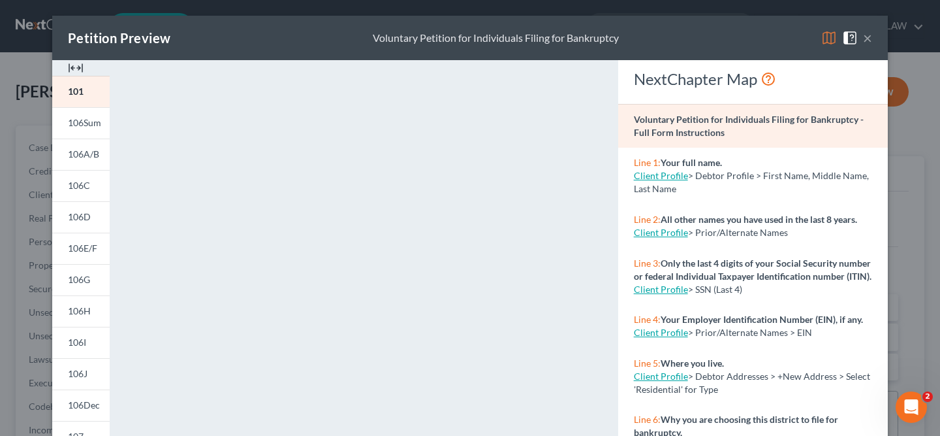
click at [867, 38] on button "×" at bounding box center [867, 38] width 9 height 16
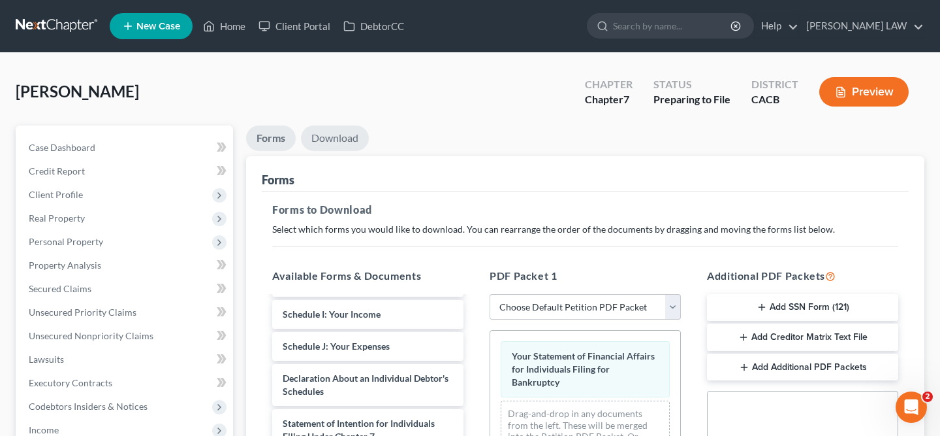
click at [332, 140] on link "Download" at bounding box center [335, 137] width 68 height 25
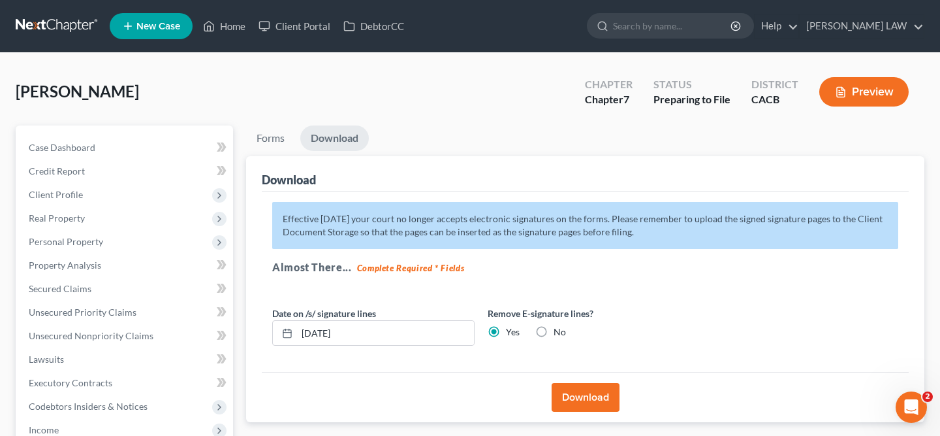
click at [594, 403] on button "Download" at bounding box center [586, 397] width 68 height 29
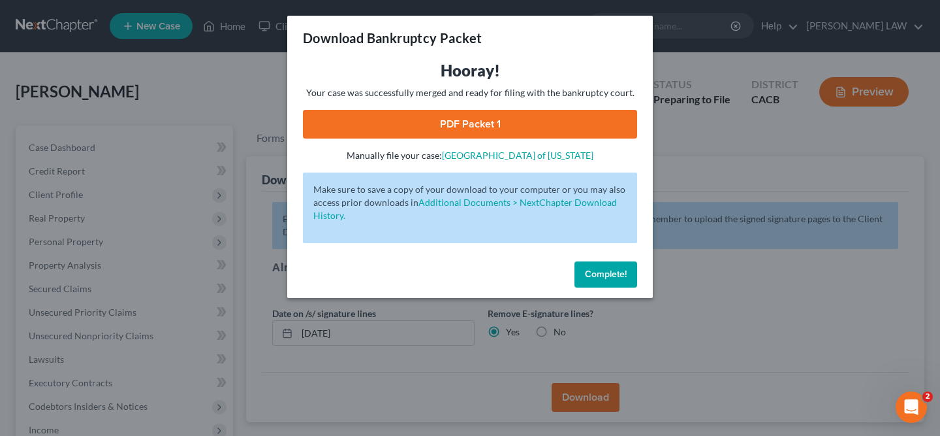
click at [455, 127] on link "PDF Packet 1" at bounding box center [470, 124] width 334 height 29
